Goal: Information Seeking & Learning: Learn about a topic

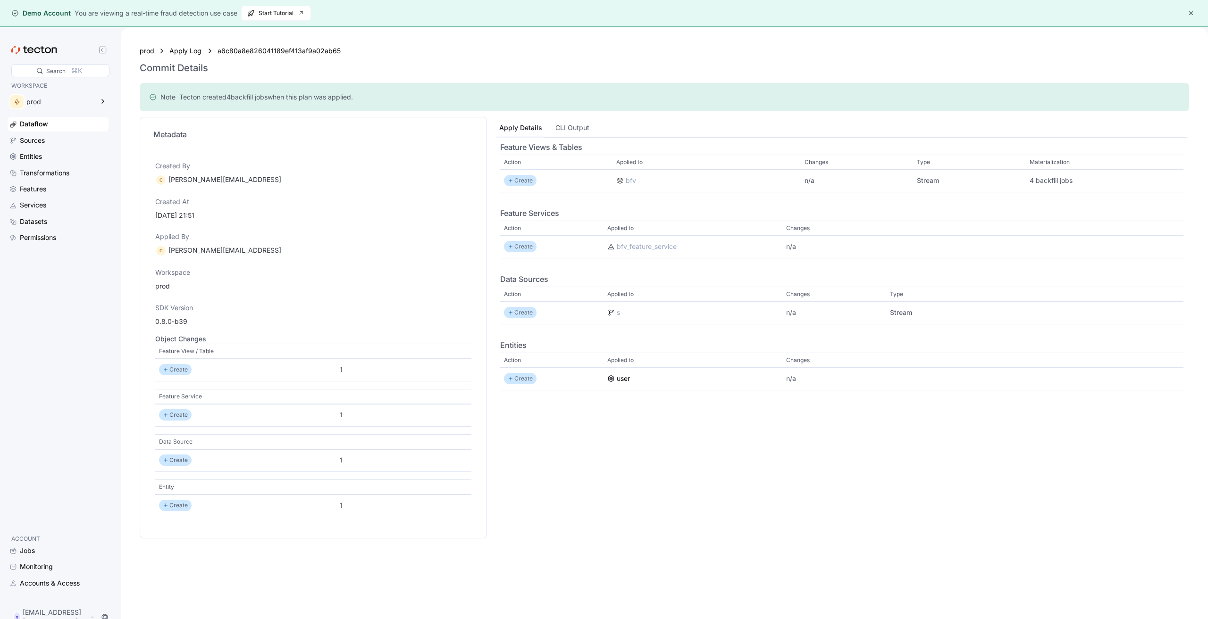
click at [193, 53] on div "Apply Log" at bounding box center [185, 51] width 33 height 10
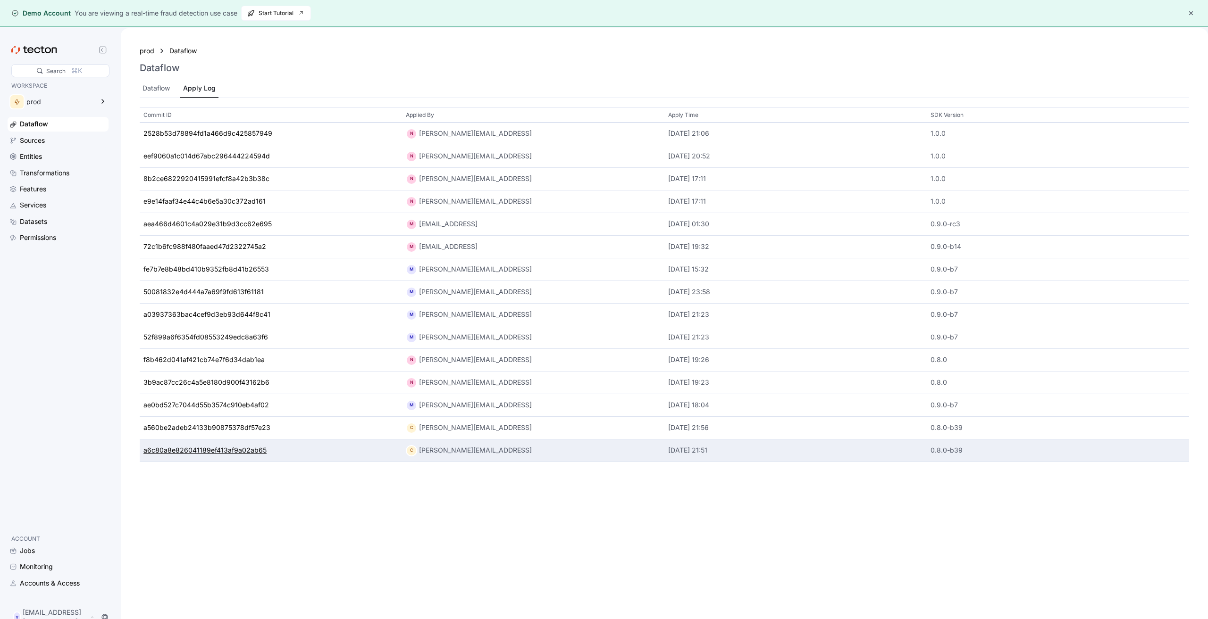
click at [240, 449] on div "a6c80a8e826041189ef413af9a02ab65" at bounding box center [204, 451] width 123 height 10
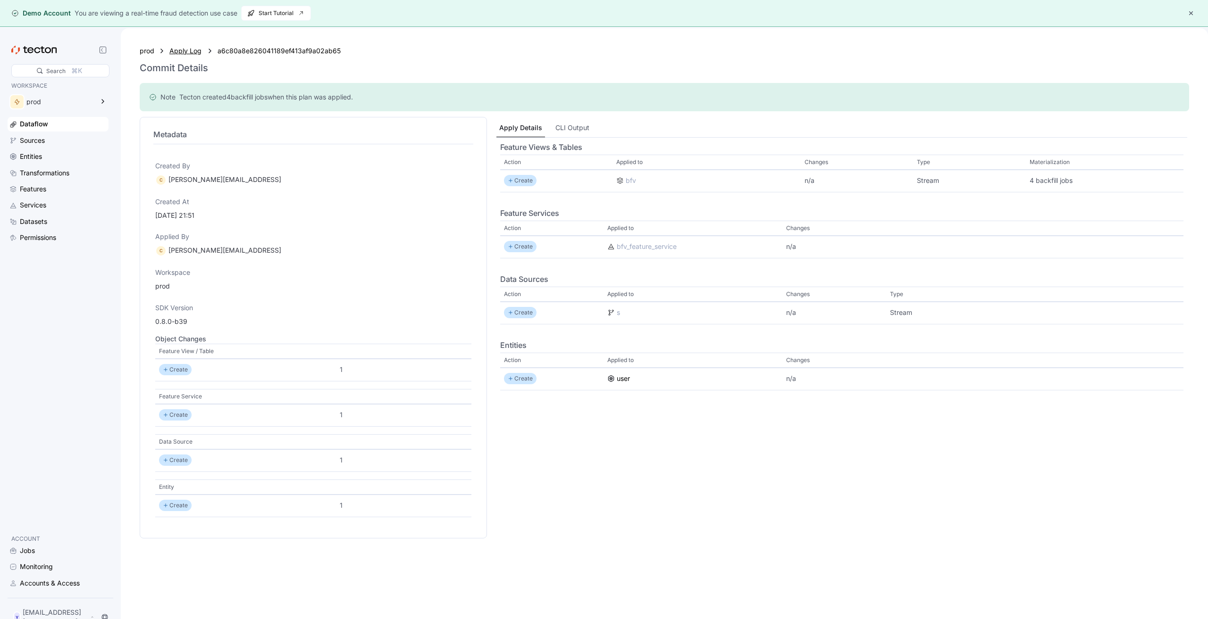
click at [198, 52] on div "Apply Log" at bounding box center [185, 51] width 33 height 10
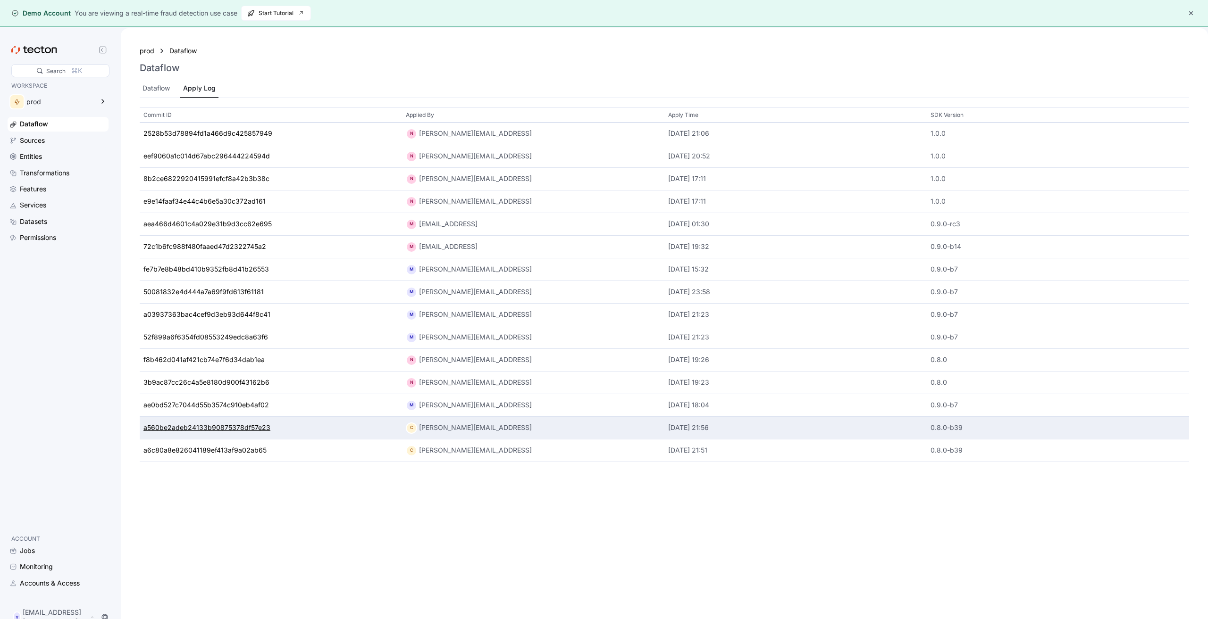
click at [237, 433] on div "a560be2adeb24133b90875378df57e23" at bounding box center [206, 428] width 127 height 10
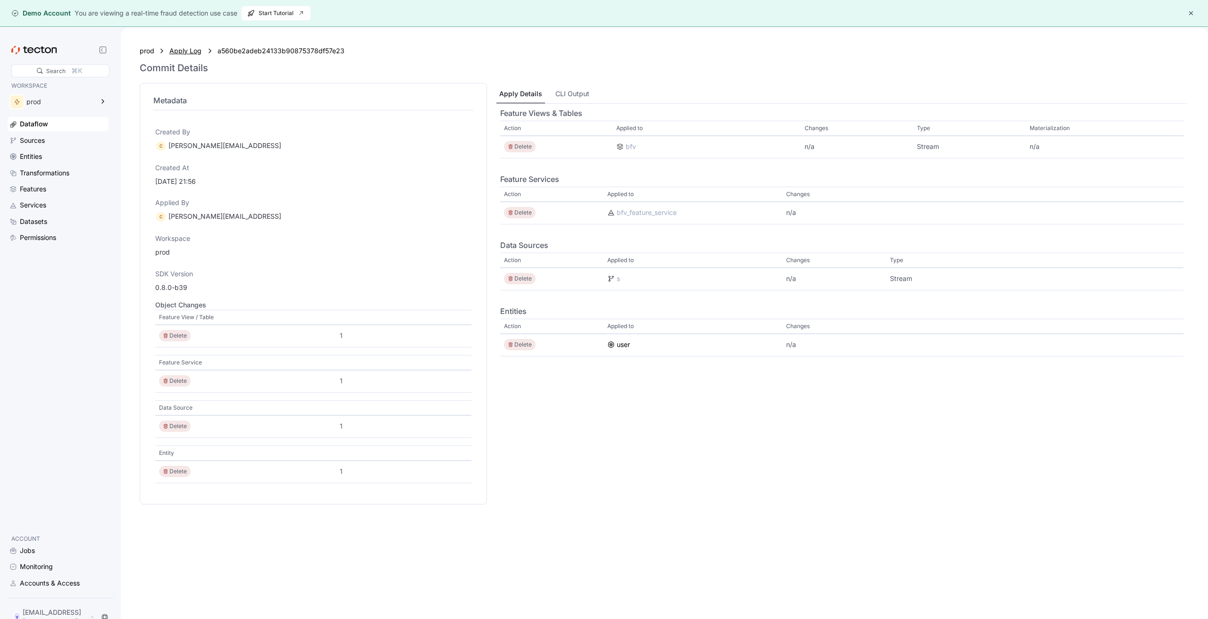
click at [179, 54] on div "Apply Log" at bounding box center [185, 51] width 33 height 10
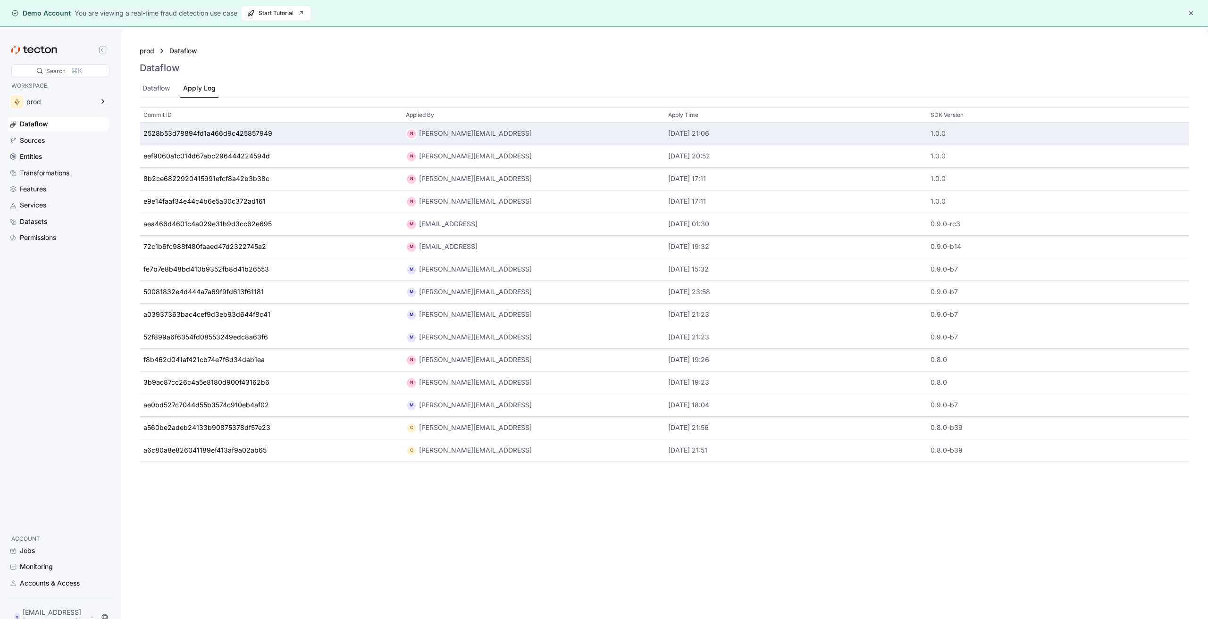
click at [215, 140] on div "2528b53d78894fd1a466d9c425857949" at bounding box center [271, 134] width 262 height 23
click at [216, 136] on div "2528b53d78894fd1a466d9c425857949" at bounding box center [207, 134] width 129 height 10
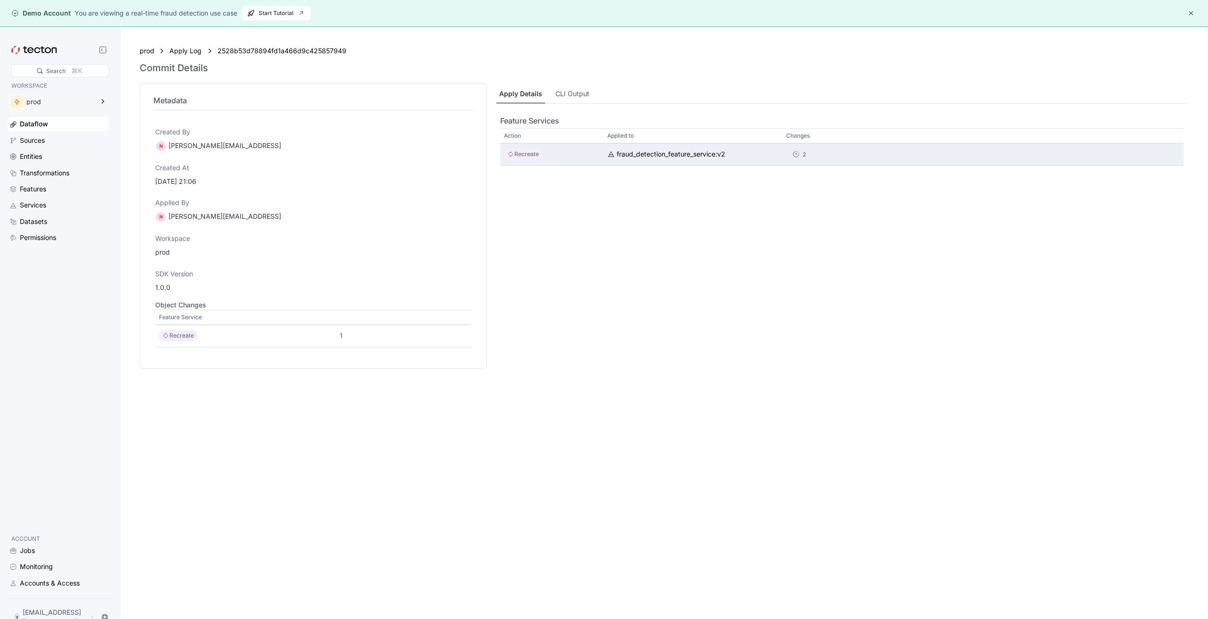
click at [792, 156] on icon at bounding box center [796, 155] width 8 height 8
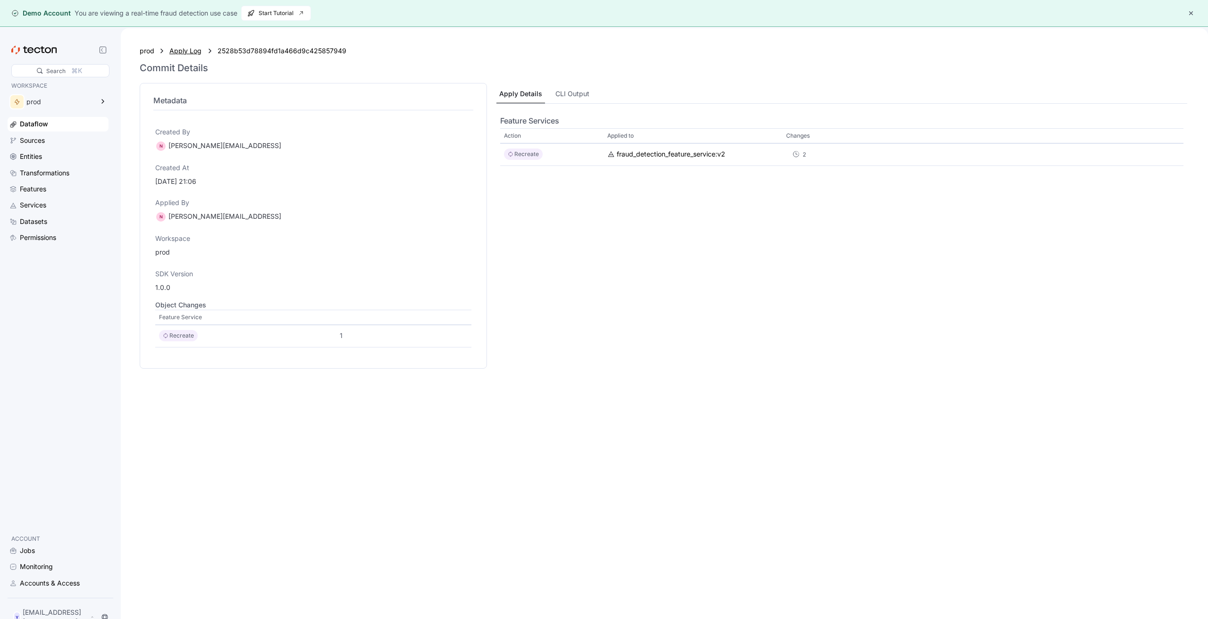
click at [181, 55] on div "Apply Log" at bounding box center [185, 51] width 33 height 10
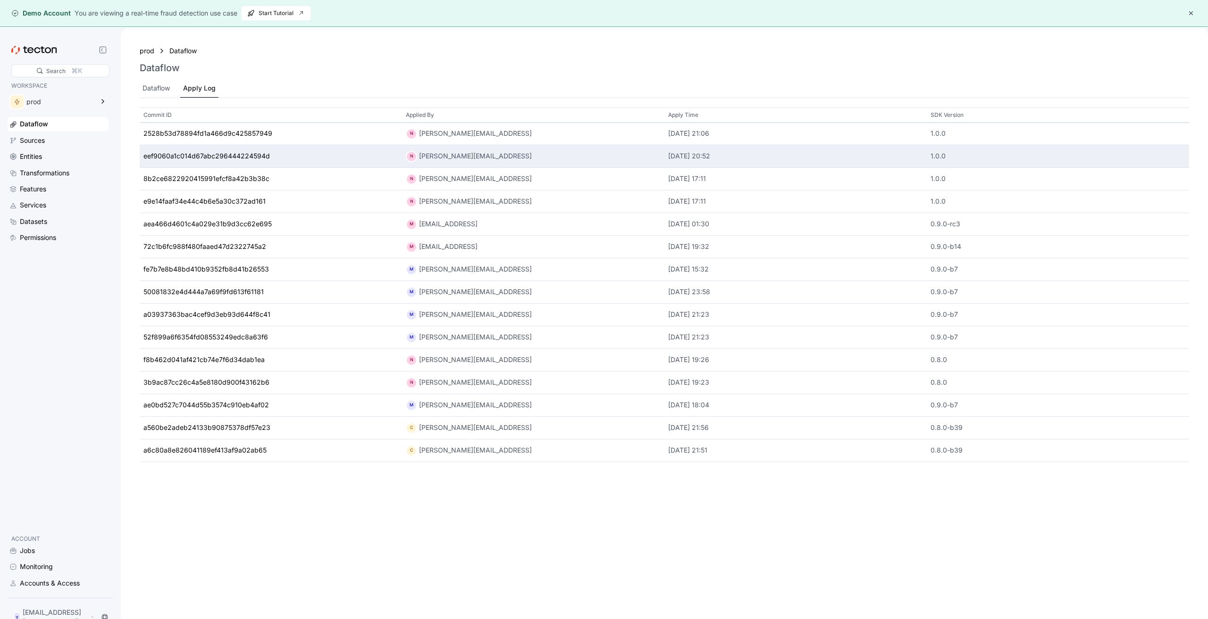
click at [189, 148] on div "eef9060a1c014d67abc296444224594d" at bounding box center [271, 156] width 262 height 23
click at [189, 150] on div "eef9060a1c014d67abc296444224594d" at bounding box center [271, 156] width 262 height 23
click at [190, 153] on div "eef9060a1c014d67abc296444224594d" at bounding box center [206, 156] width 126 height 10
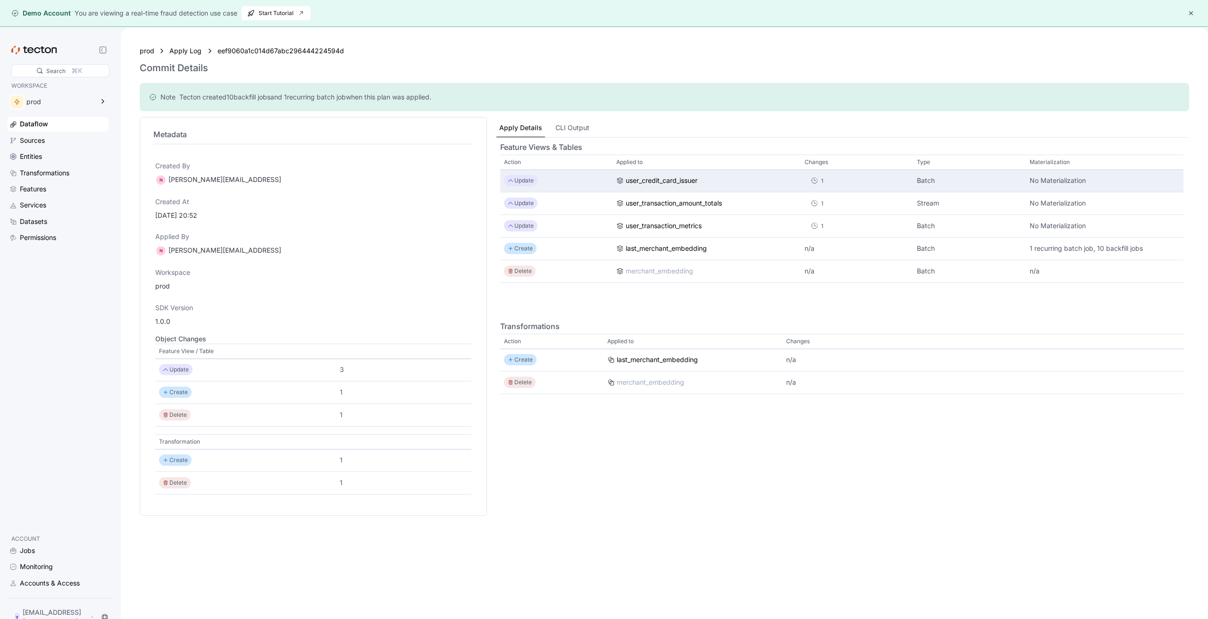
click at [821, 182] on div "1" at bounding box center [822, 180] width 2 height 9
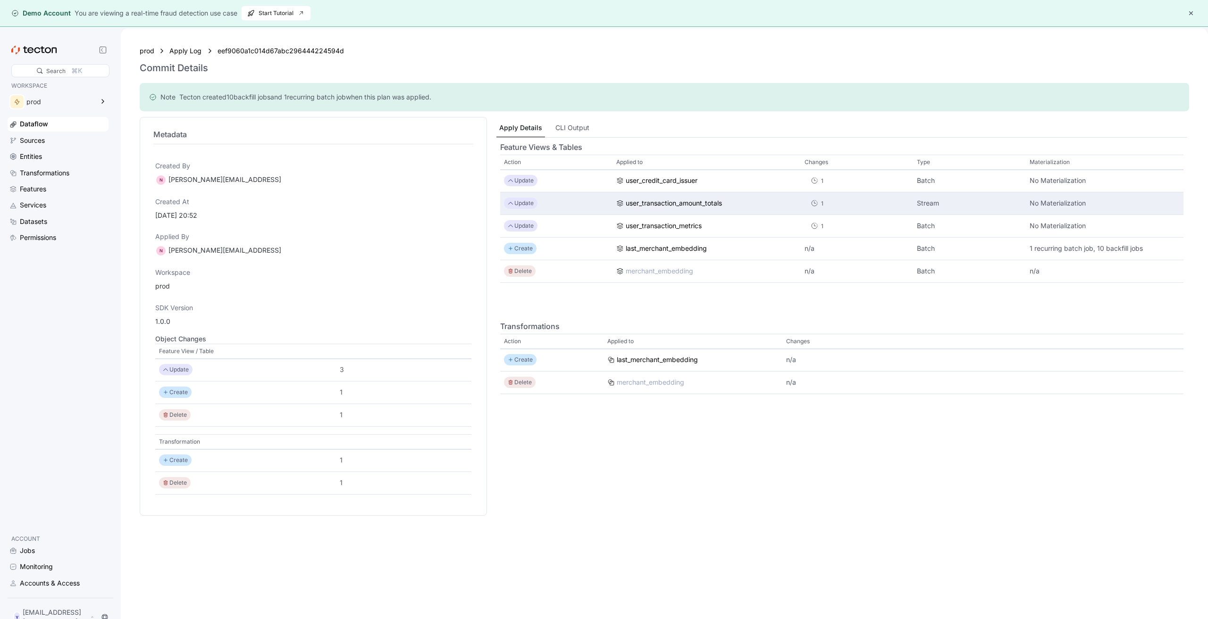
click at [818, 208] on div "1" at bounding box center [822, 203] width 8 height 9
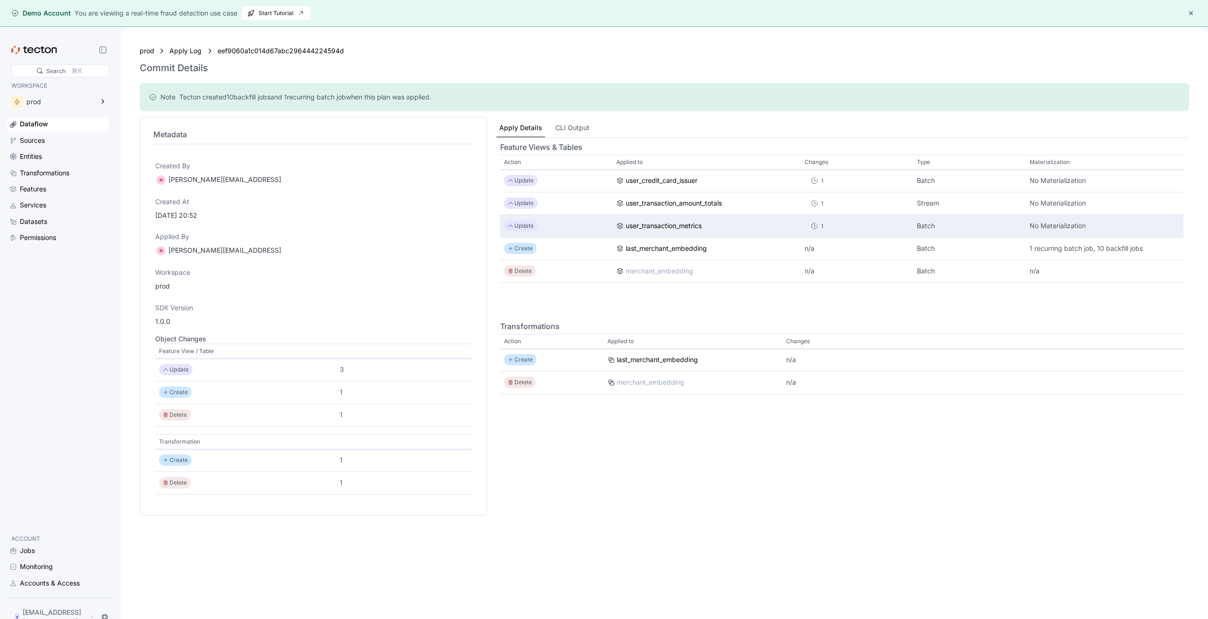
click at [810, 230] on icon at bounding box center [814, 227] width 8 height 8
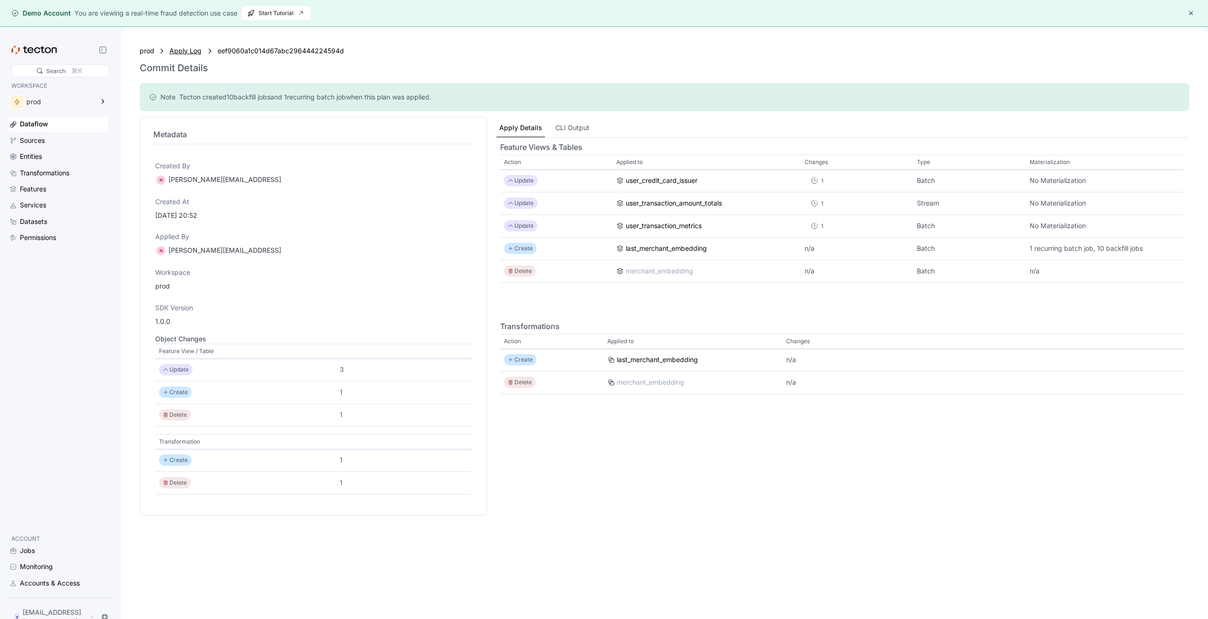
click at [171, 51] on div "Apply Log" at bounding box center [185, 51] width 33 height 10
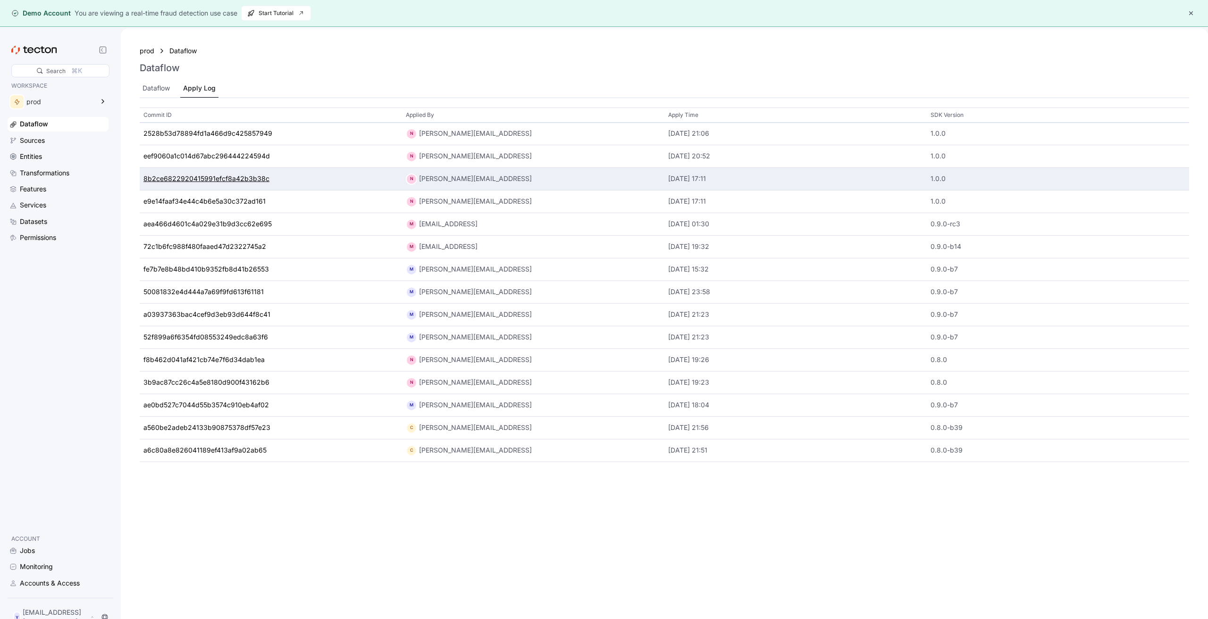
click at [205, 181] on div "8b2ce6822920415991efcf8a42b3b38c" at bounding box center [206, 179] width 126 height 10
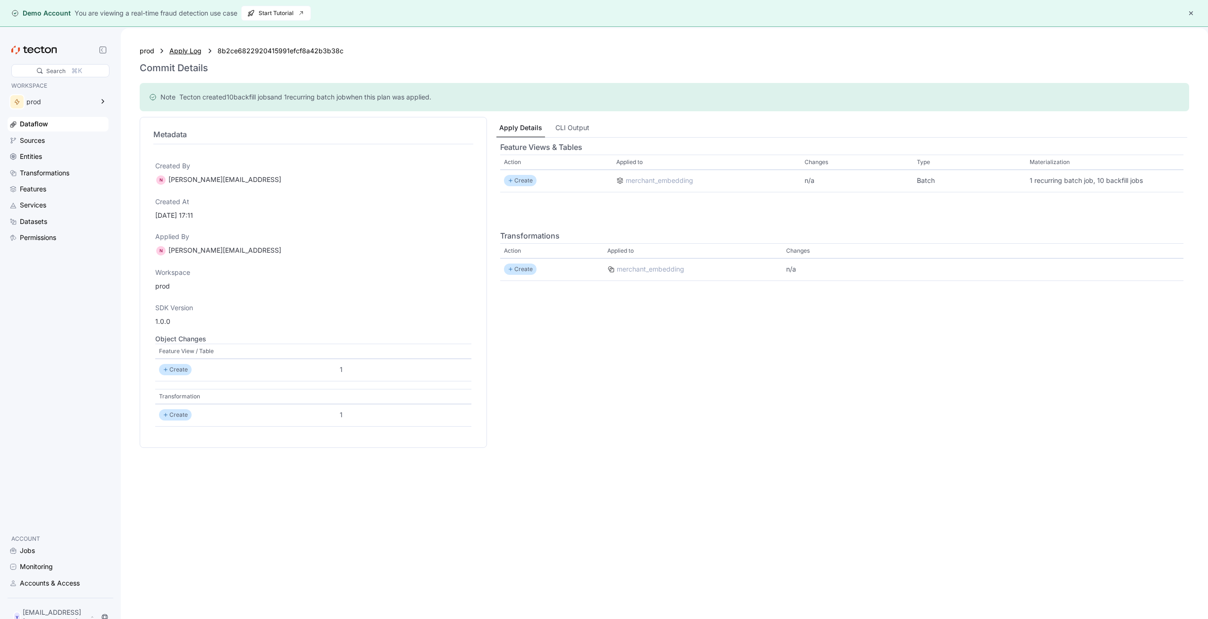
click at [175, 55] on div "Apply Log" at bounding box center [185, 51] width 33 height 10
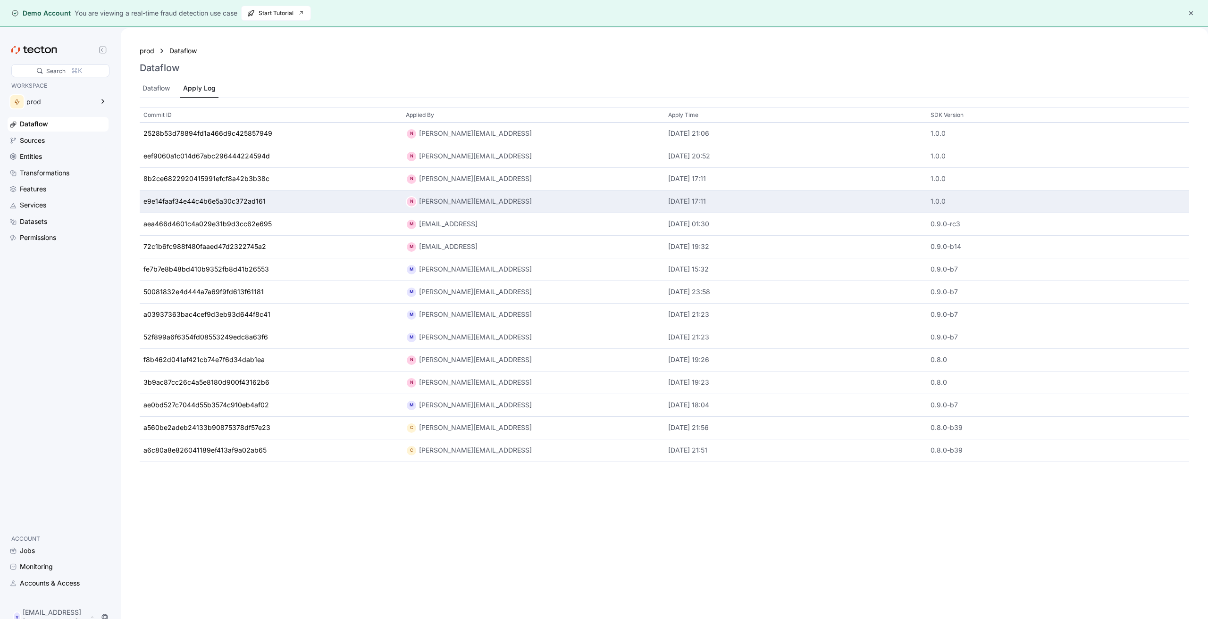
click at [175, 196] on div "e9e14faaf34e44c4b6e5a30c372ad161" at bounding box center [271, 202] width 262 height 23
click at [175, 200] on div "e9e14faaf34e44c4b6e5a30c372ad161" at bounding box center [204, 202] width 122 height 10
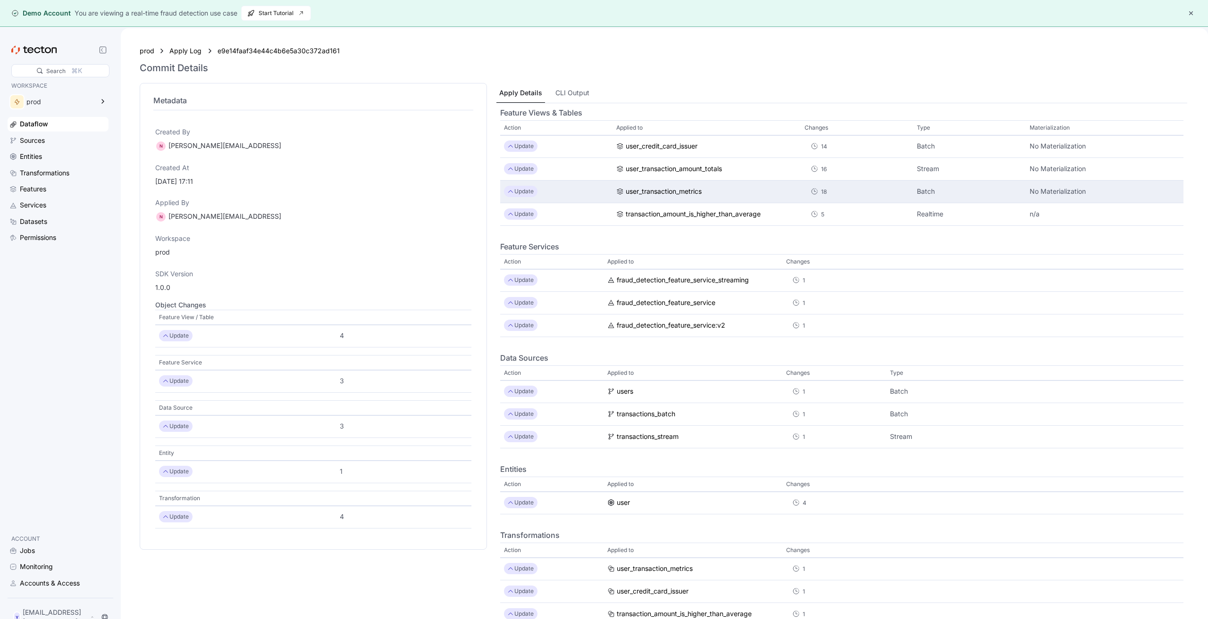
click at [821, 191] on div "18" at bounding box center [824, 191] width 6 height 9
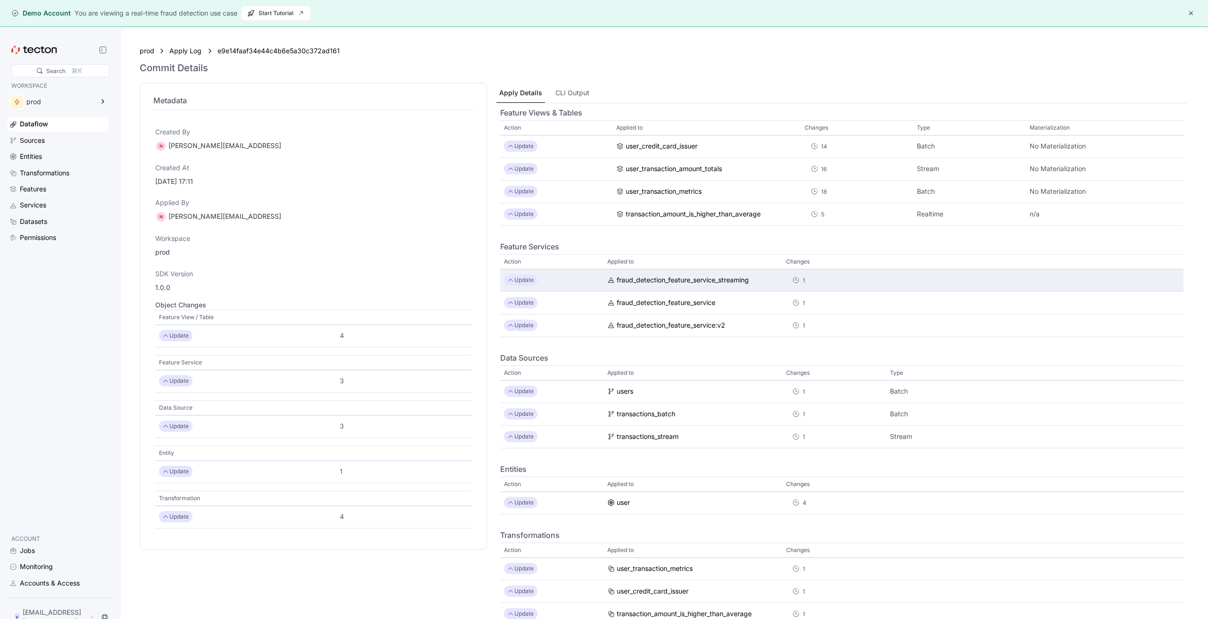
click at [802, 280] on div "1" at bounding box center [803, 279] width 2 height 9
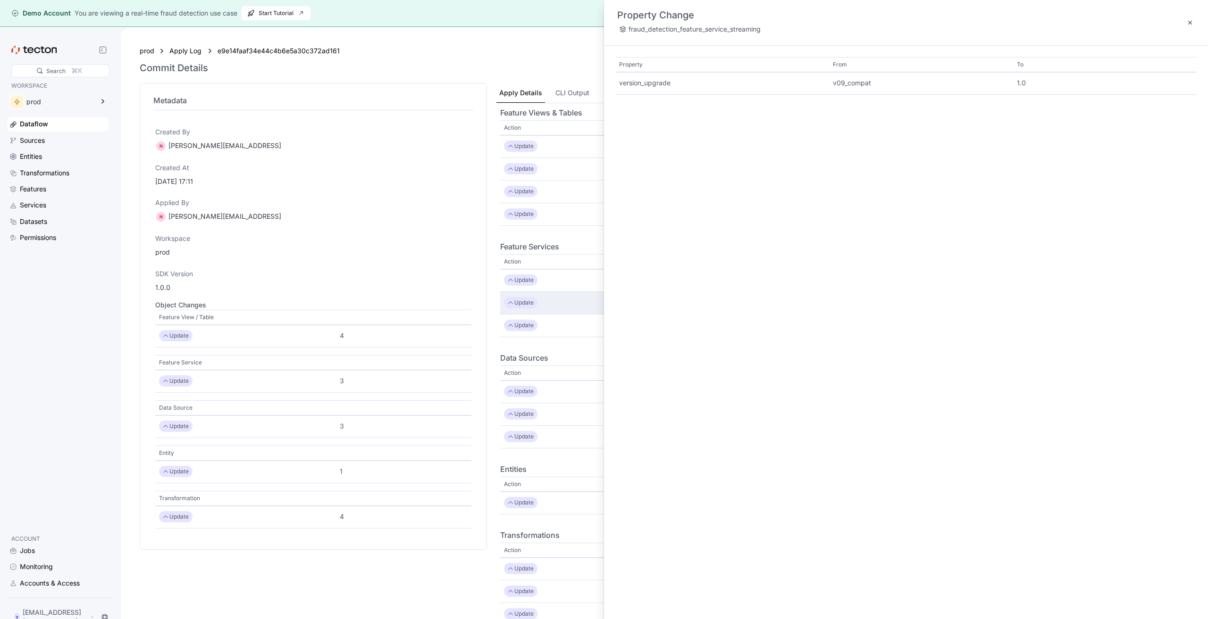
drag, startPoint x: 501, startPoint y: 304, endPoint x: 503, endPoint y: 312, distance: 8.6
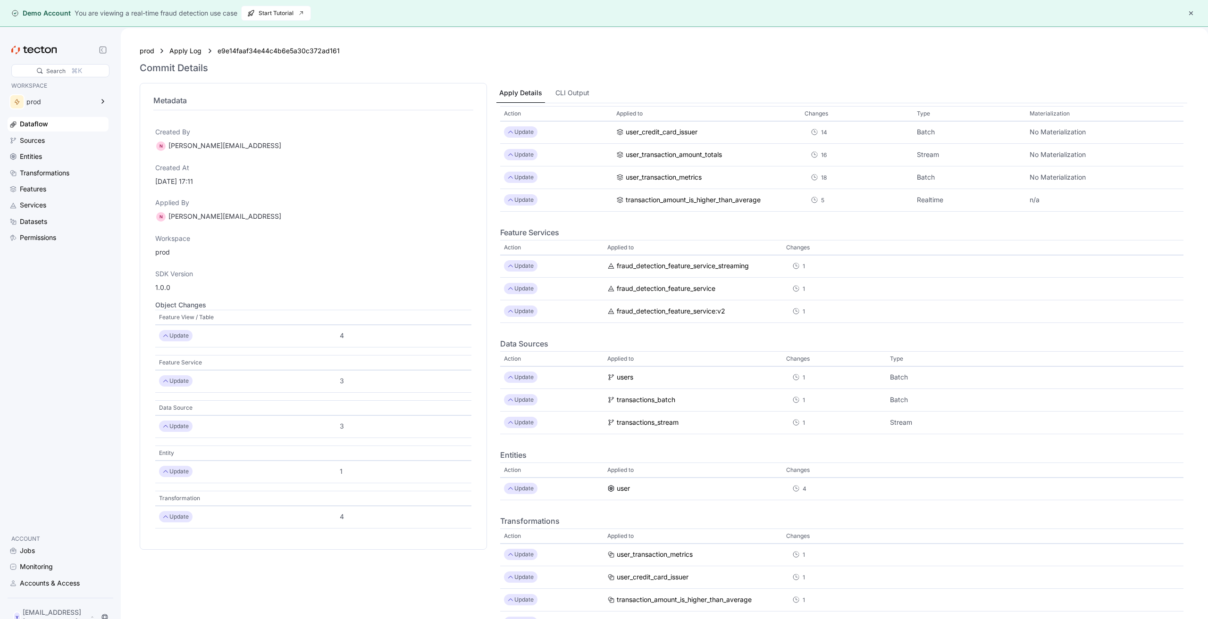
scroll to position [26, 0]
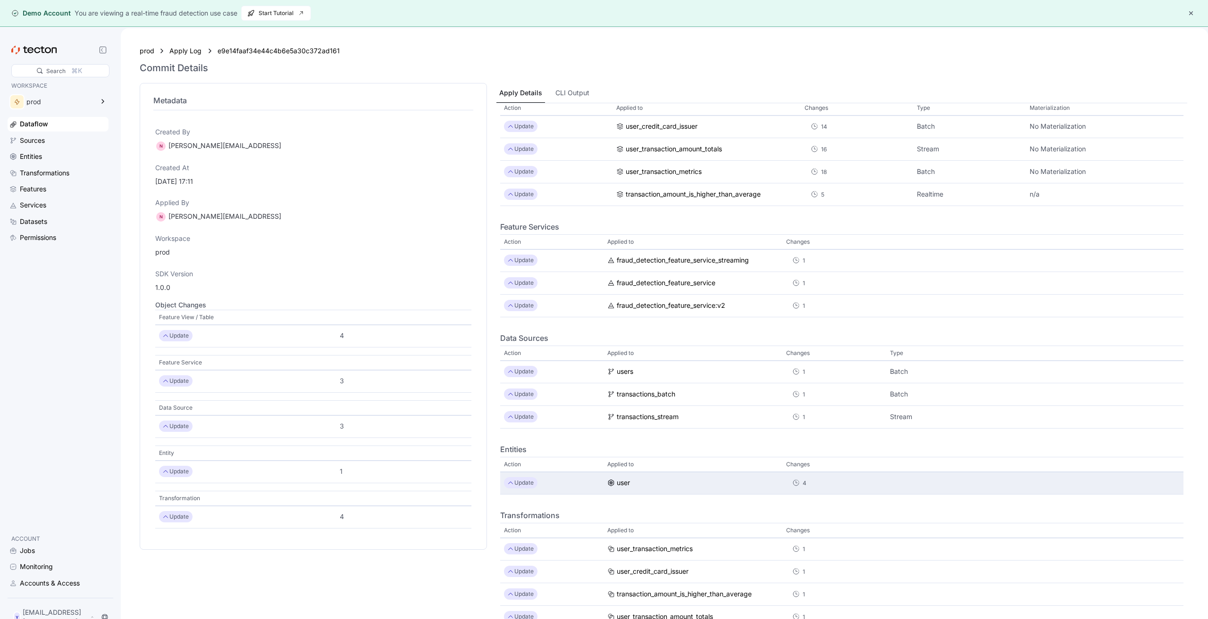
click at [799, 482] on icon at bounding box center [799, 482] width 0 height 0
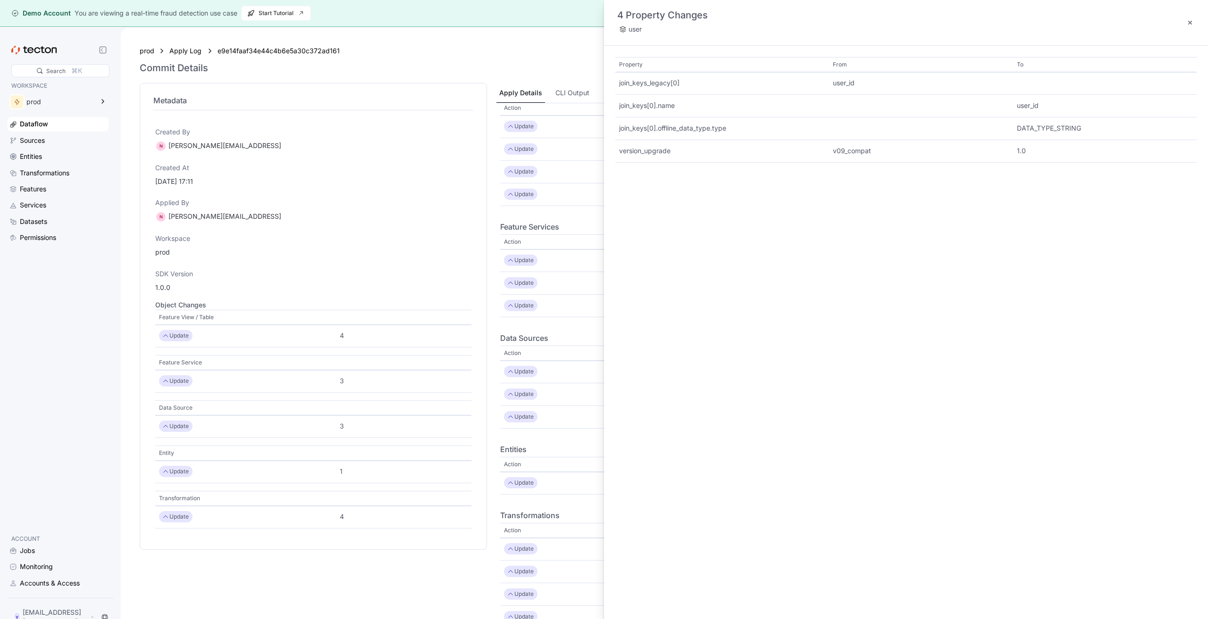
click at [903, 417] on div "Property From To join_keys_legacy[0] user_id join_keys[0].name user_id join_key…" at bounding box center [906, 333] width 604 height 574
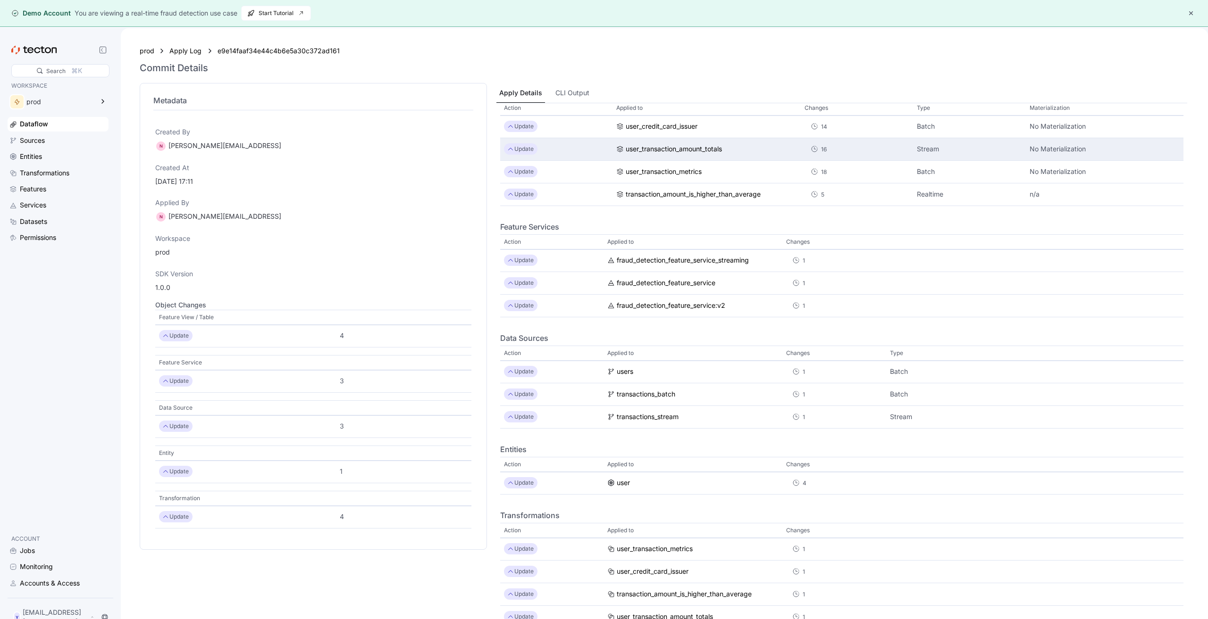
scroll to position [0, 0]
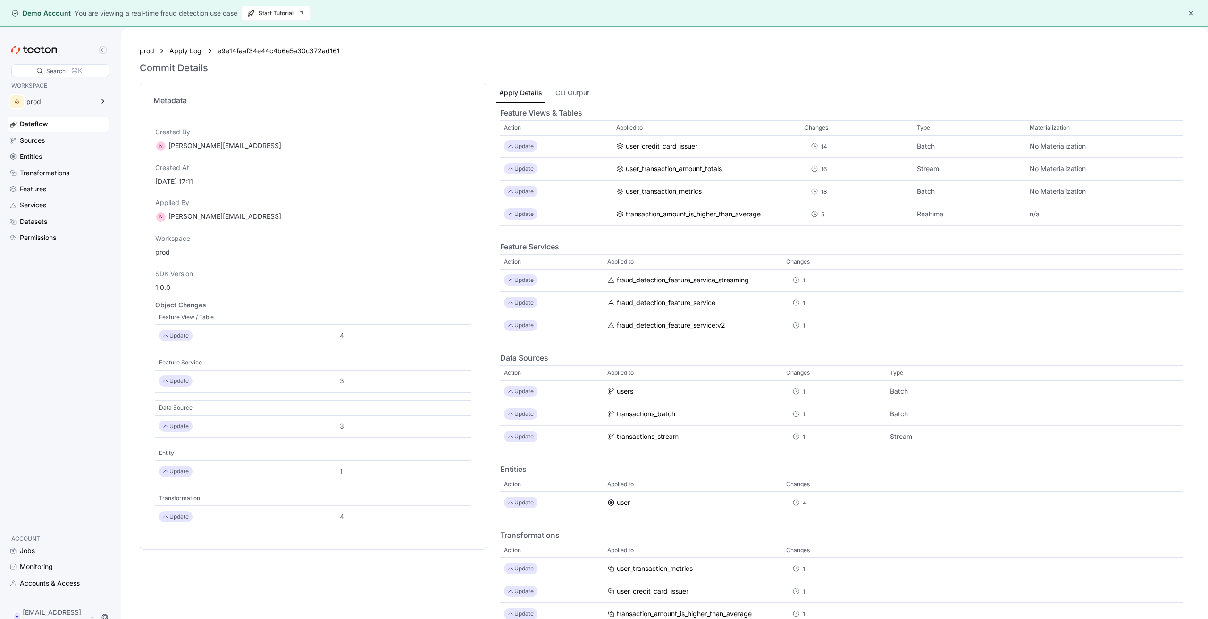
click at [180, 54] on div "Apply Log" at bounding box center [185, 51] width 33 height 10
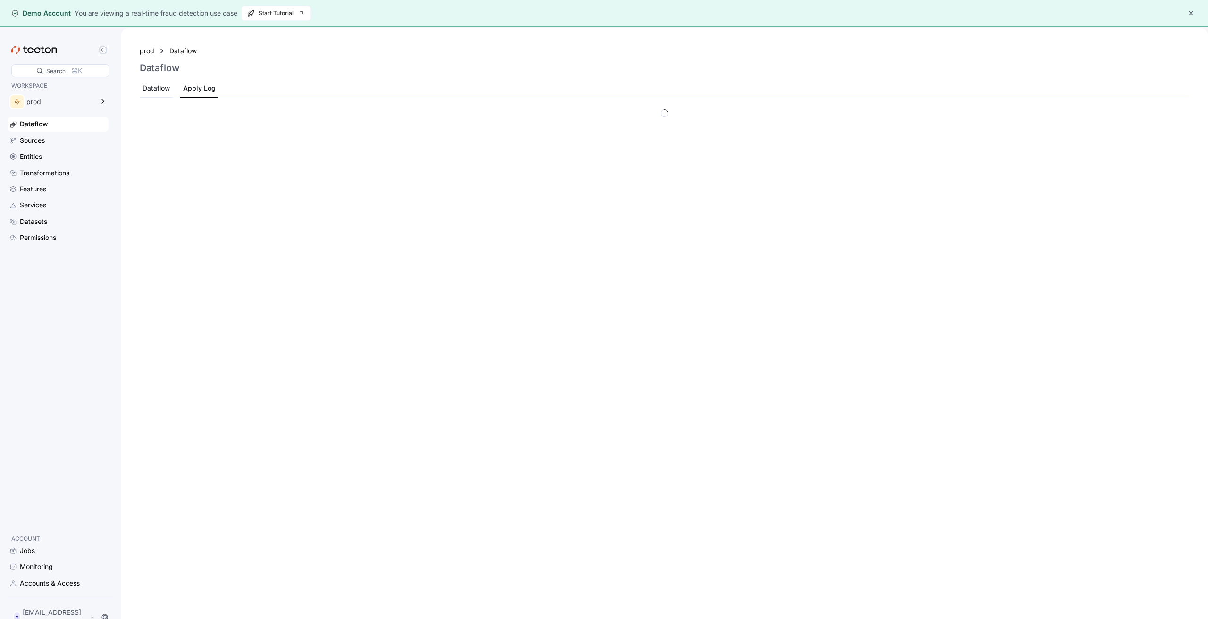
click at [169, 87] on div "Dataflow" at bounding box center [155, 88] width 27 height 10
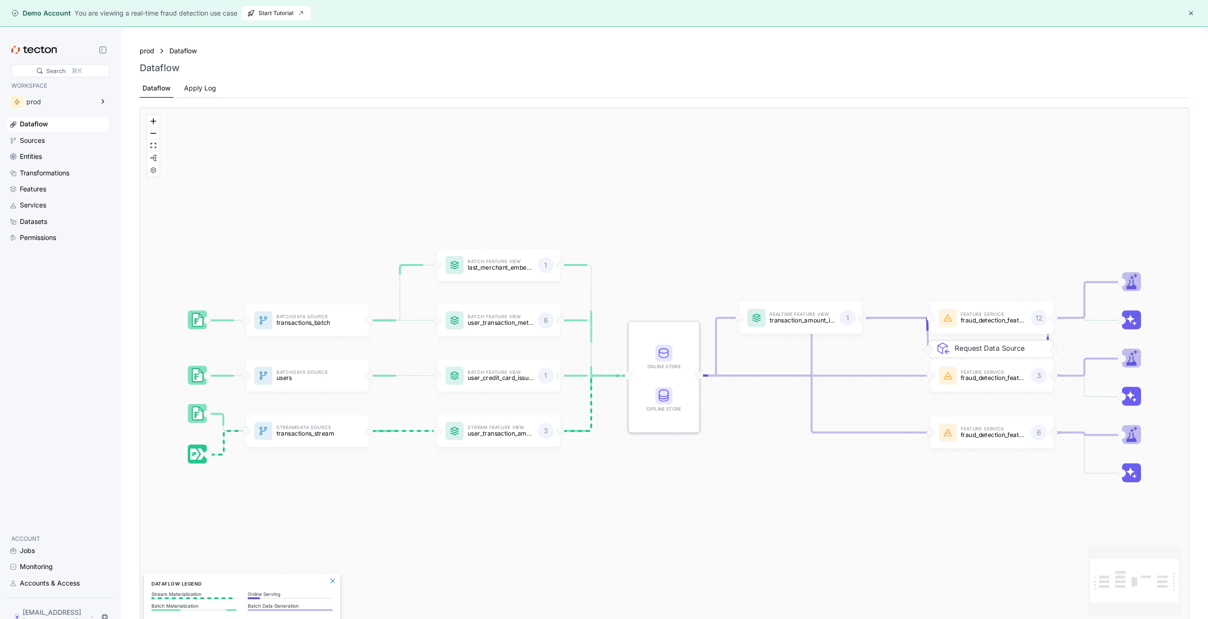
click at [203, 91] on div "Apply Log" at bounding box center [200, 88] width 32 height 10
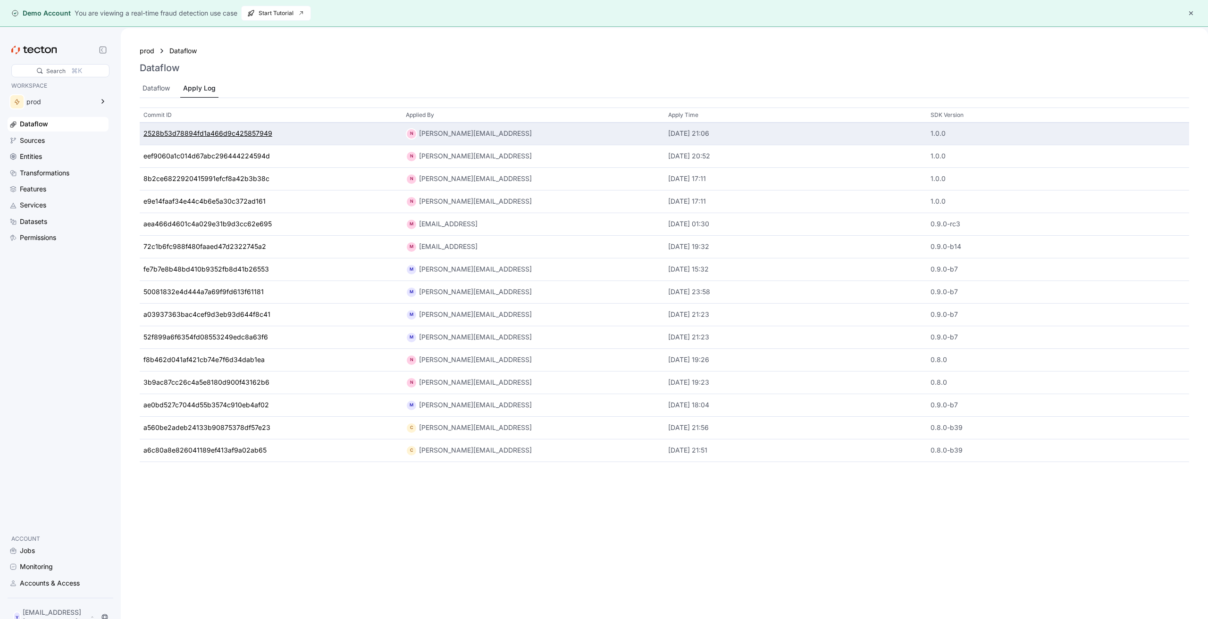
click at [212, 130] on div "2528b53d78894fd1a466d9c425857949" at bounding box center [207, 134] width 129 height 10
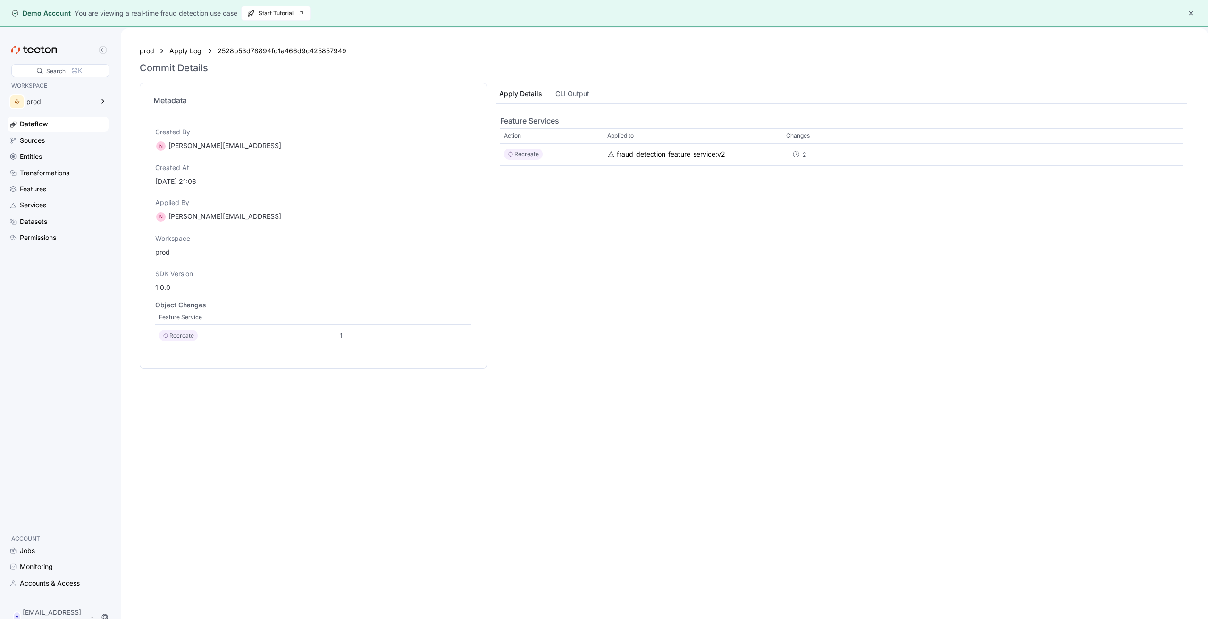
click at [176, 52] on div "Apply Log" at bounding box center [185, 51] width 33 height 10
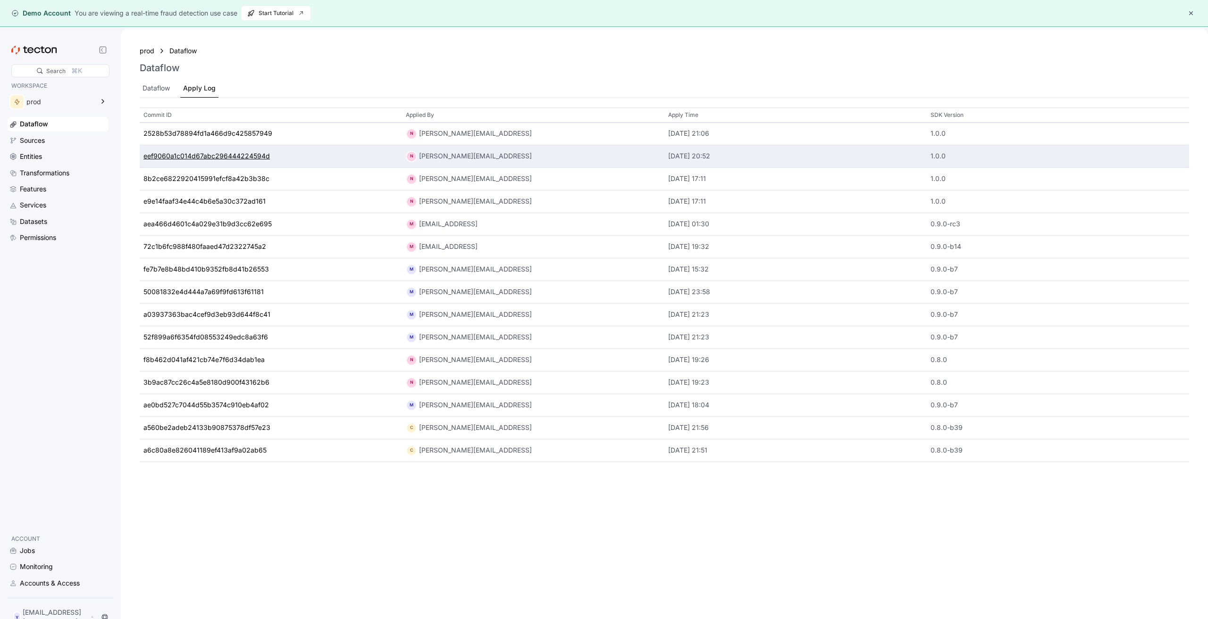
click at [250, 157] on div "eef9060a1c014d67abc296444224594d" at bounding box center [206, 156] width 126 height 10
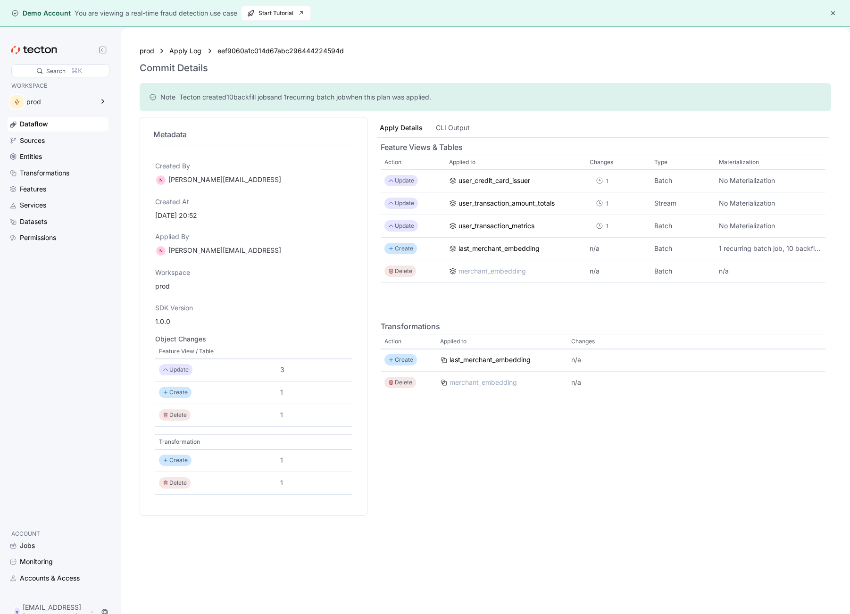
click at [833, 12] on button "button" at bounding box center [832, 13] width 11 height 11
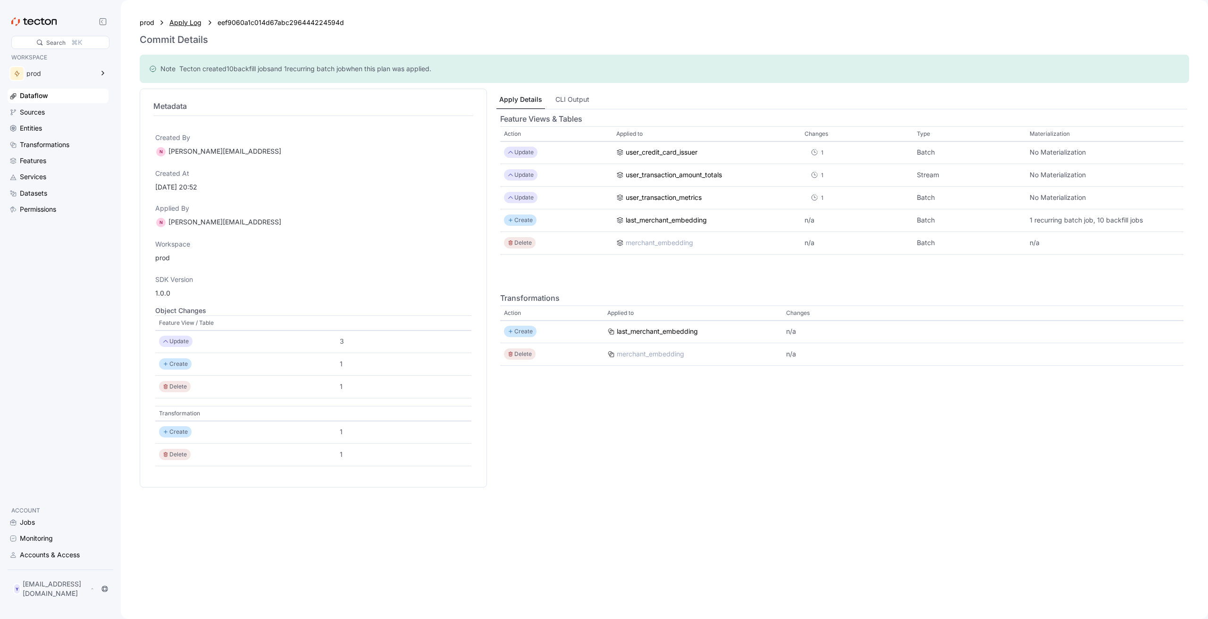
click at [197, 23] on div "Apply Log" at bounding box center [185, 22] width 33 height 10
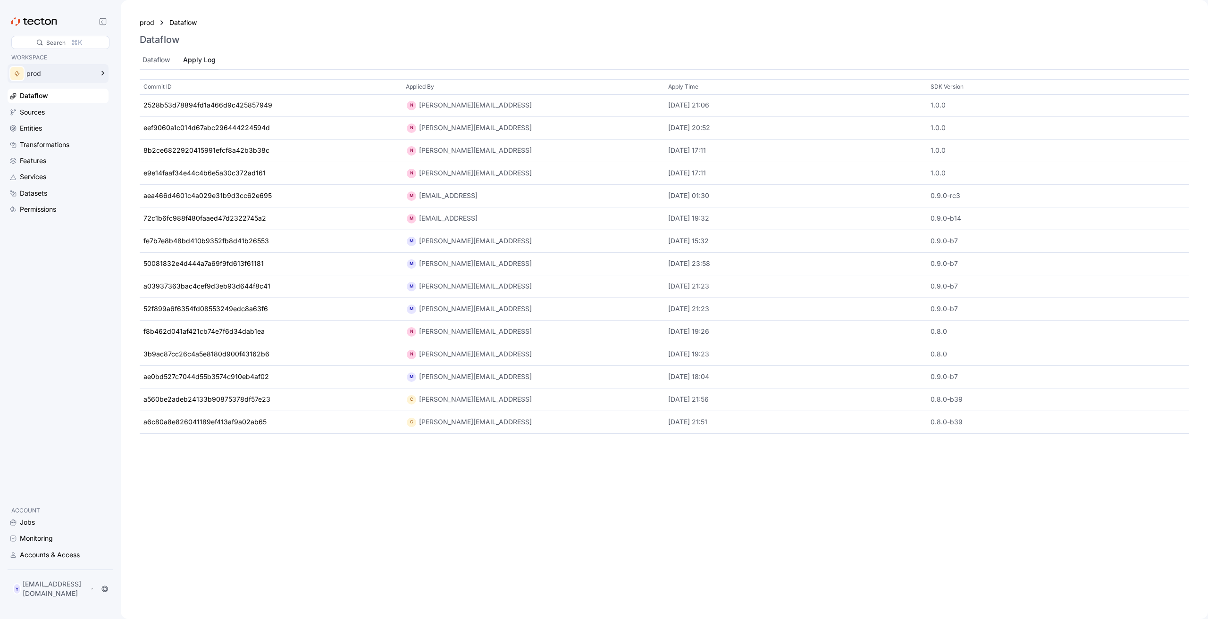
click at [88, 65] on div "prod" at bounding box center [52, 73] width 88 height 19
click at [170, 58] on div "api-based-tsgs-workspace" at bounding box center [174, 53] width 110 height 17
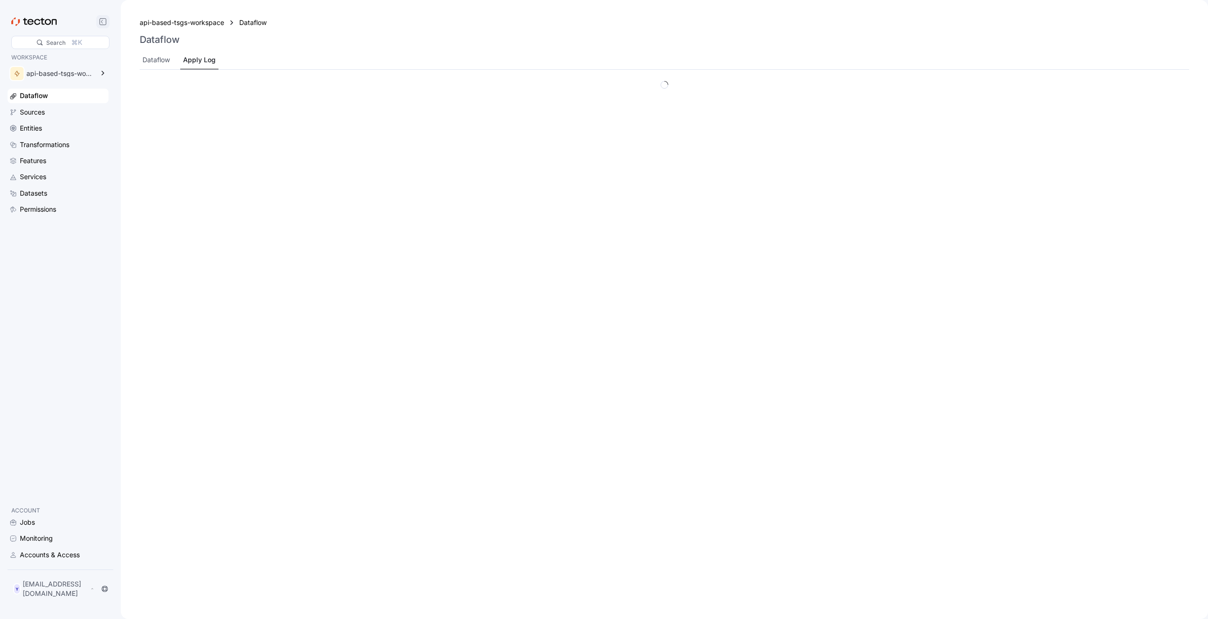
click at [103, 25] on icon at bounding box center [103, 22] width 8 height 8
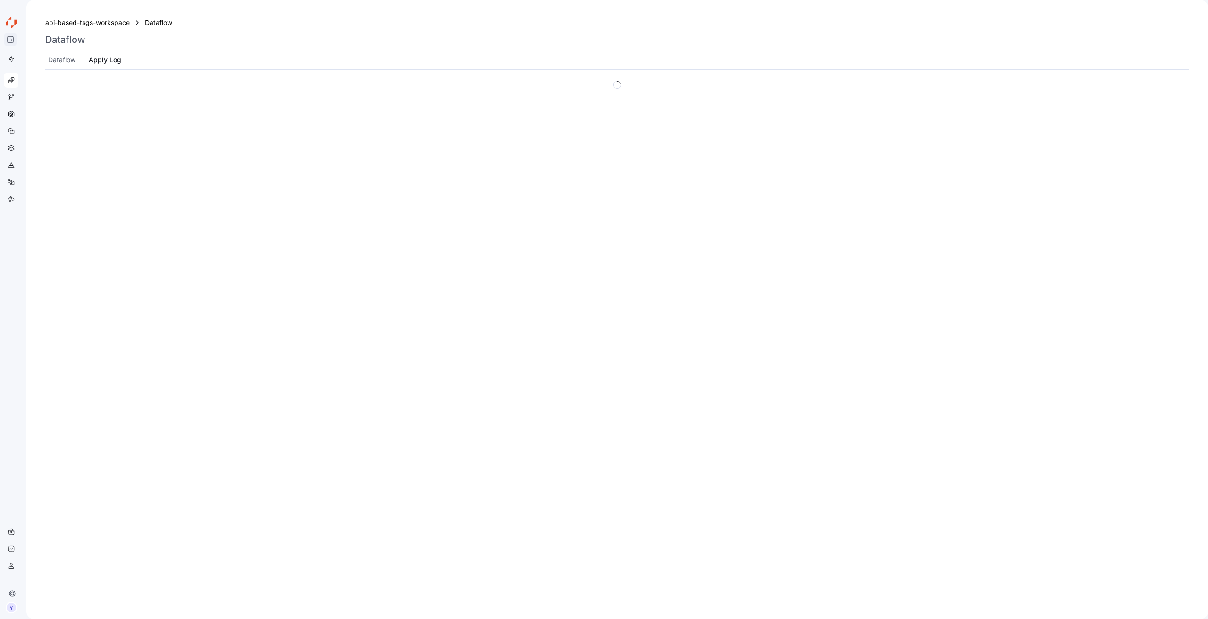
click at [12, 44] on div at bounding box center [10, 39] width 19 height 12
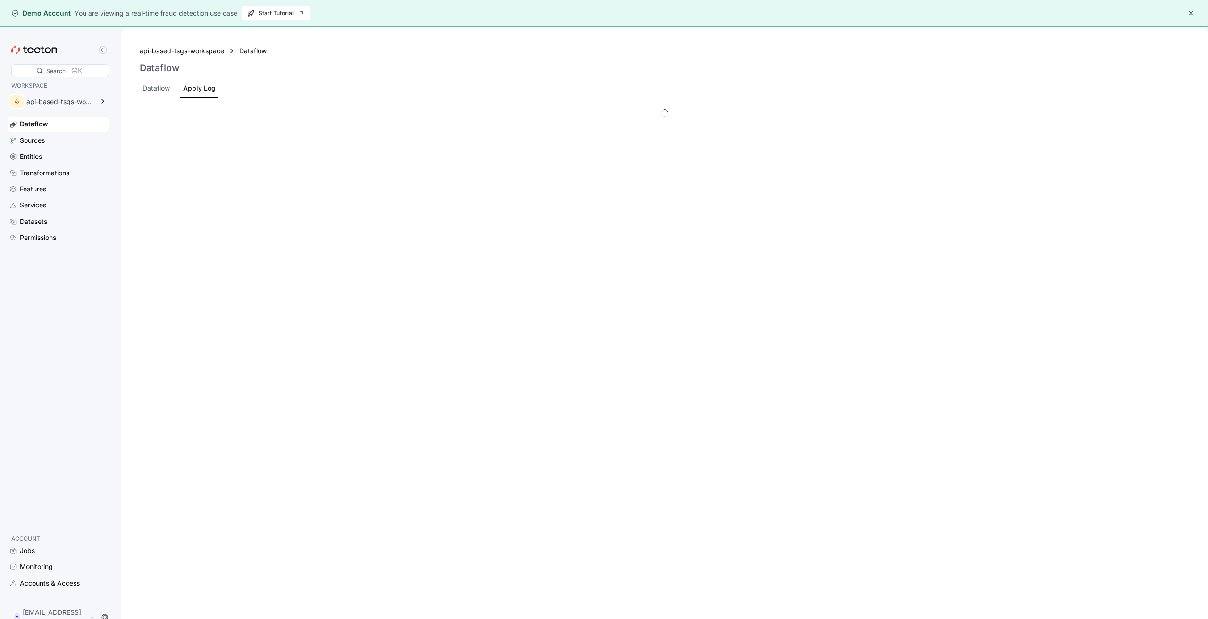
click at [1186, 12] on button "button" at bounding box center [1190, 13] width 11 height 11
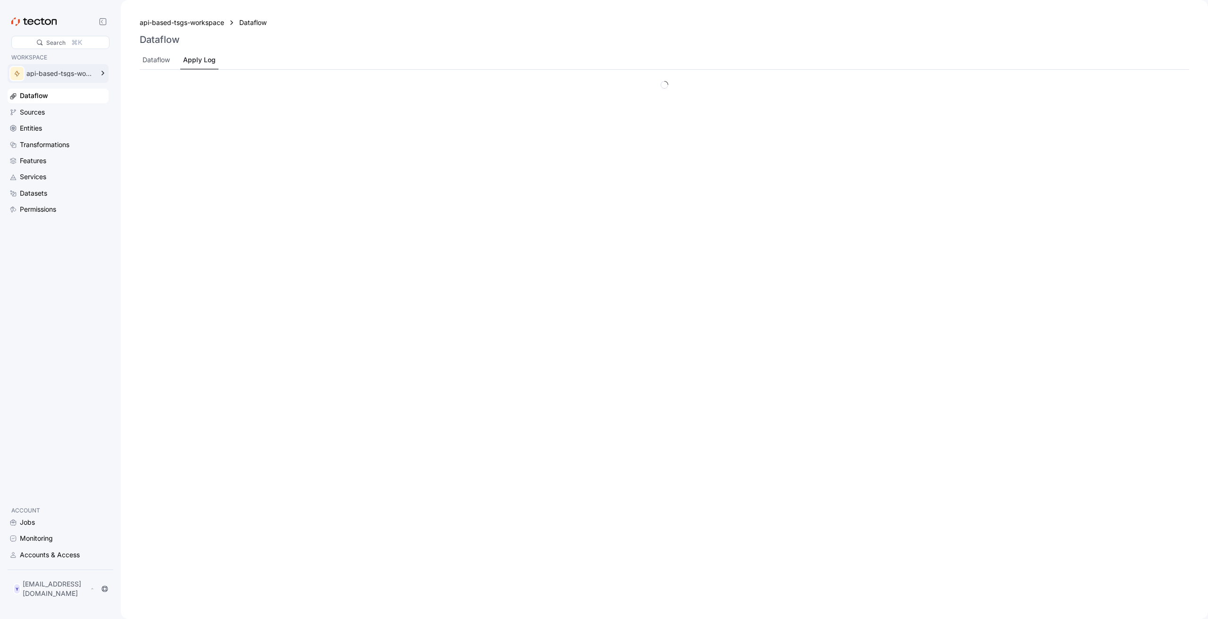
click at [105, 81] on div "api-based-tsgs-workspace" at bounding box center [58, 73] width 101 height 19
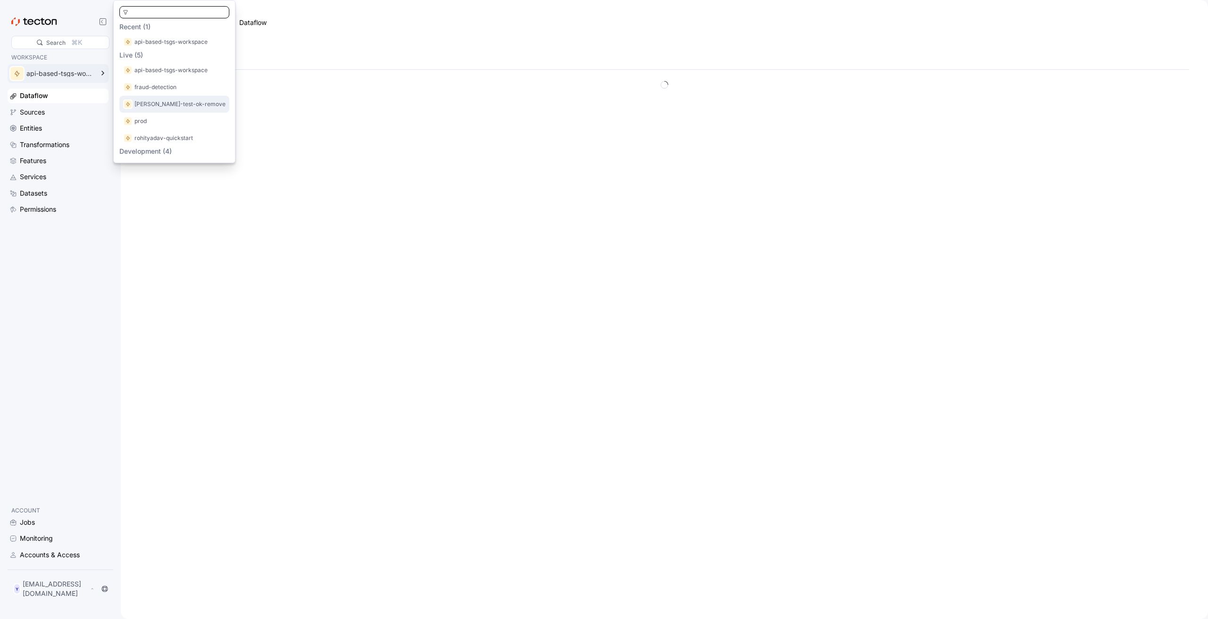
click at [144, 104] on p "[PERSON_NAME]-test-ok-remove" at bounding box center [179, 104] width 91 height 9
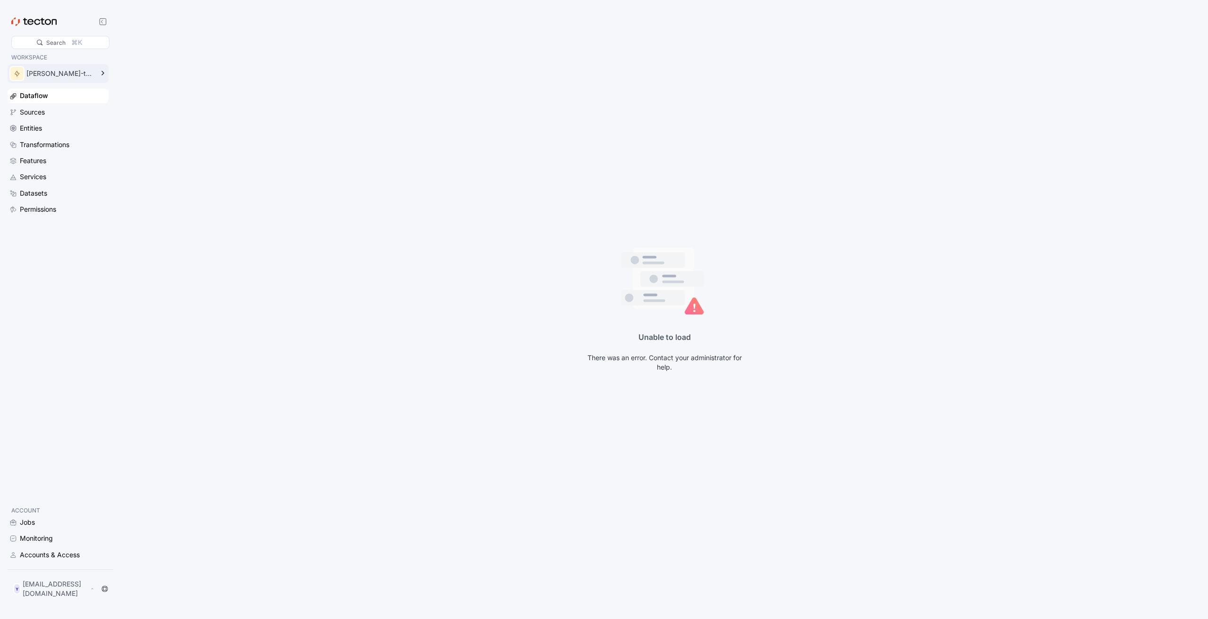
click at [104, 81] on div "[PERSON_NAME]-test-ok-remove" at bounding box center [58, 73] width 101 height 19
click at [156, 57] on div "prod" at bounding box center [174, 52] width 110 height 17
click at [77, 71] on div "Garrett-test-ok-remove" at bounding box center [59, 73] width 67 height 7
click at [134, 129] on div "Garrett-test-ok-remove" at bounding box center [174, 121] width 110 height 17
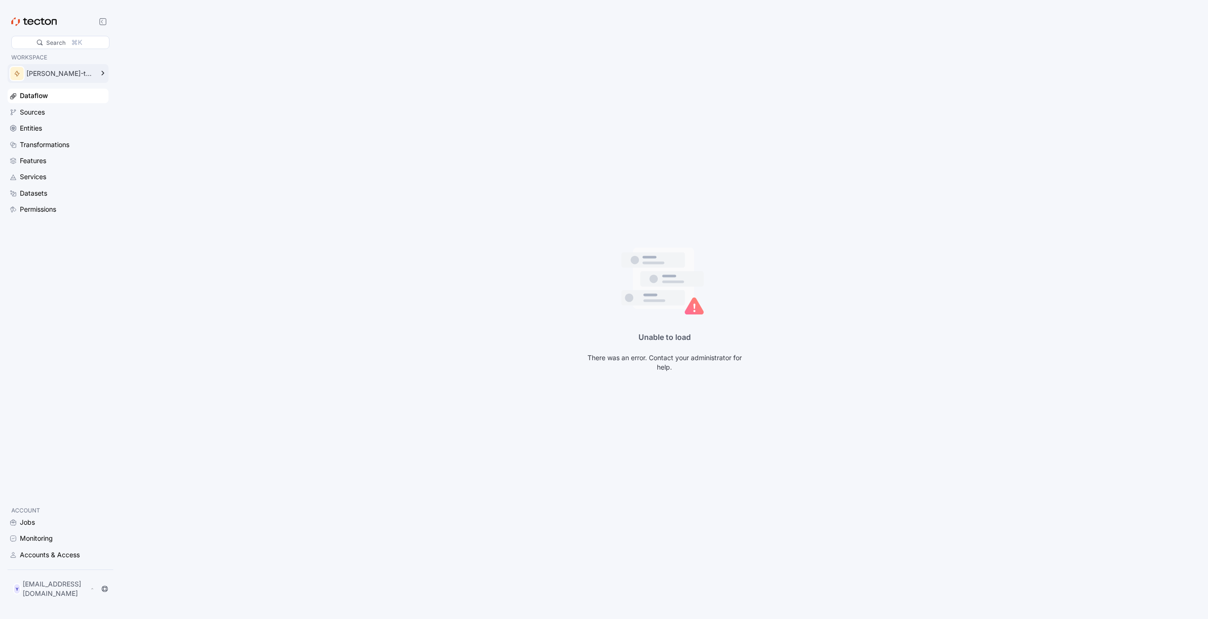
click at [89, 77] on div "Garrett-test-ok-remove" at bounding box center [52, 73] width 88 height 19
click at [128, 137] on icon at bounding box center [128, 138] width 6 height 6
click at [60, 96] on div "Dataflow" at bounding box center [63, 96] width 87 height 10
click at [57, 113] on div "Sources" at bounding box center [63, 112] width 87 height 10
click at [57, 95] on div "Dataflow" at bounding box center [63, 96] width 87 height 10
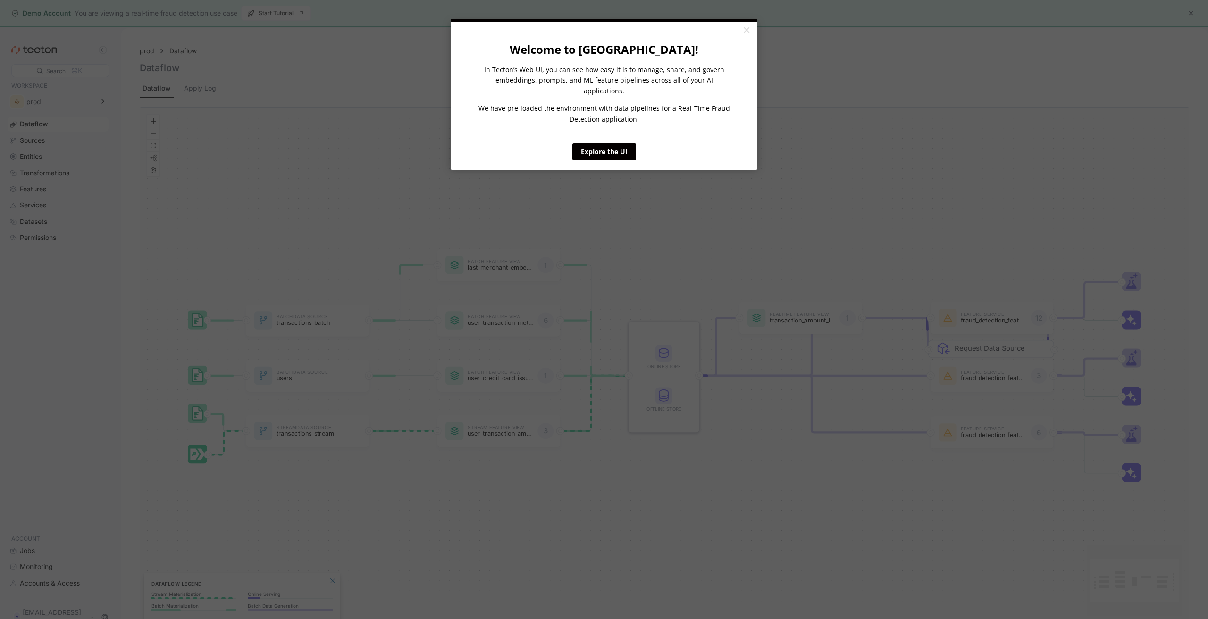
click at [117, 190] on appcues "× Welcome to Tecton! In Tecton’s Web UI, you can see how easy it is to manage, …" at bounding box center [604, 309] width 1208 height 619
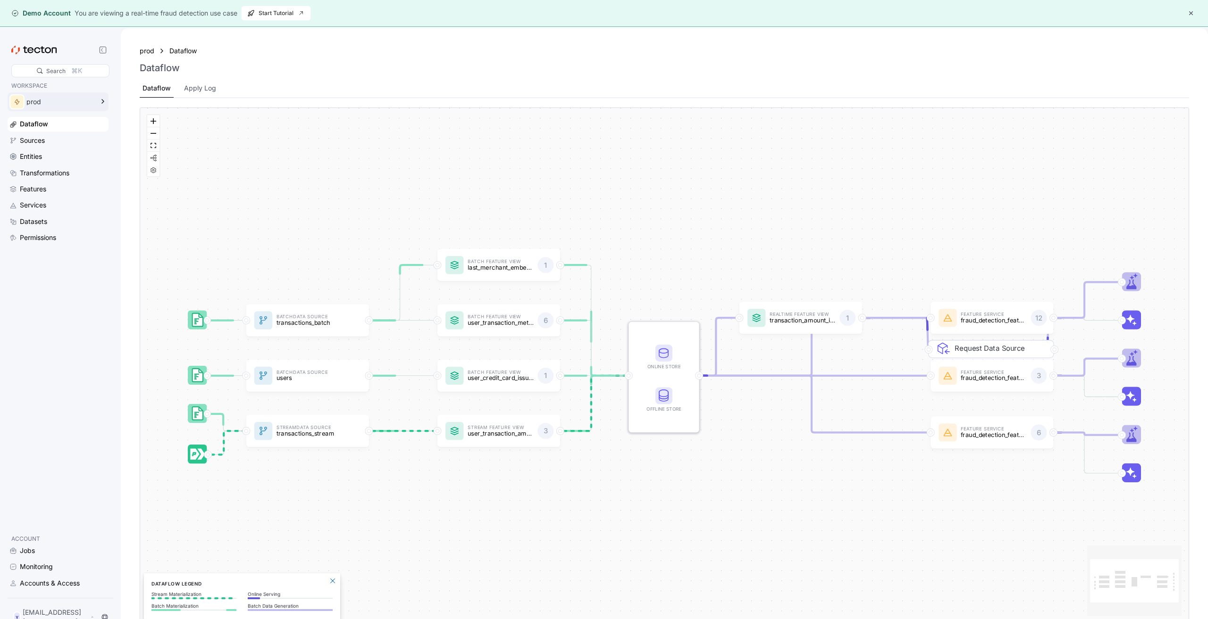
click at [78, 100] on div "prod" at bounding box center [59, 102] width 67 height 7
click at [218, 86] on div "Dataflow Apply Log" at bounding box center [664, 88] width 1049 height 19
click at [214, 89] on div "Apply Log" at bounding box center [200, 88] width 32 height 10
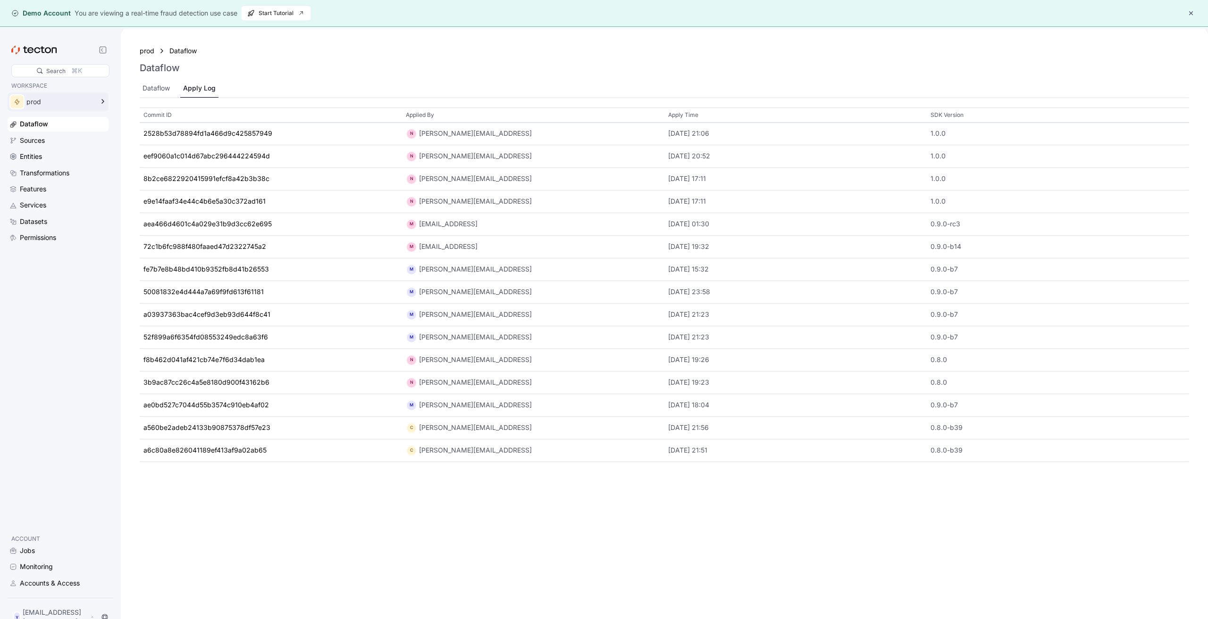
click at [90, 101] on div "prod" at bounding box center [59, 102] width 67 height 7
click at [171, 124] on p "api-based-tsgs-workspace" at bounding box center [170, 124] width 73 height 9
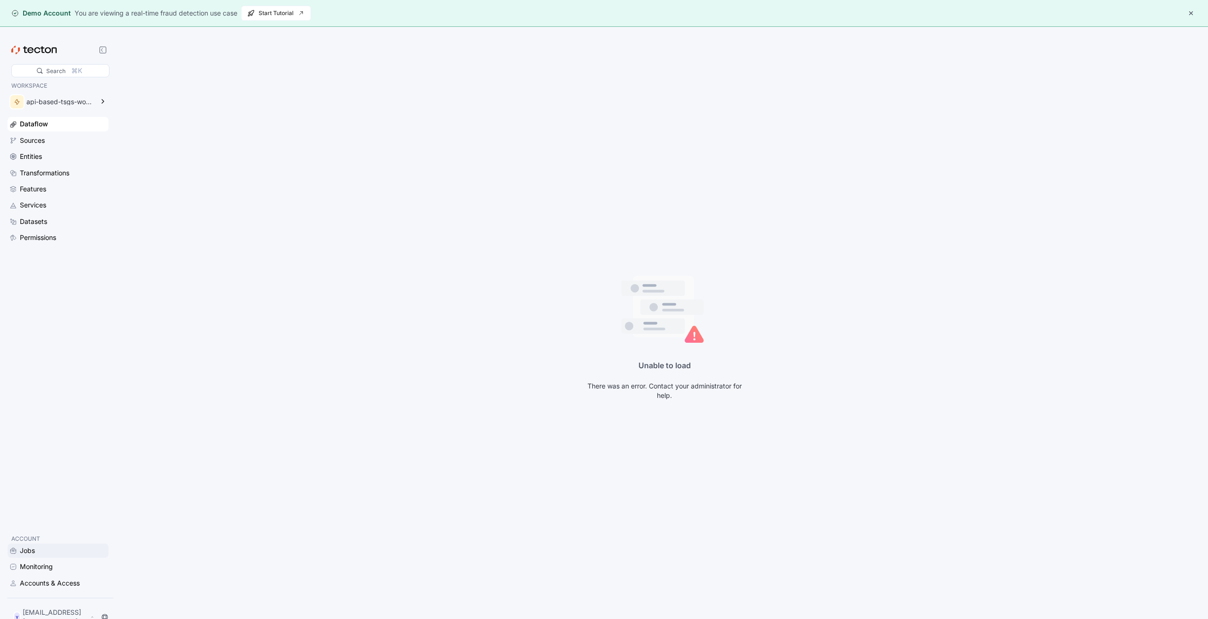
click at [26, 556] on div "Jobs" at bounding box center [27, 551] width 15 height 10
click at [104, 104] on icon at bounding box center [102, 101] width 11 height 11
click at [163, 140] on p "fraud-detection" at bounding box center [155, 141] width 42 height 9
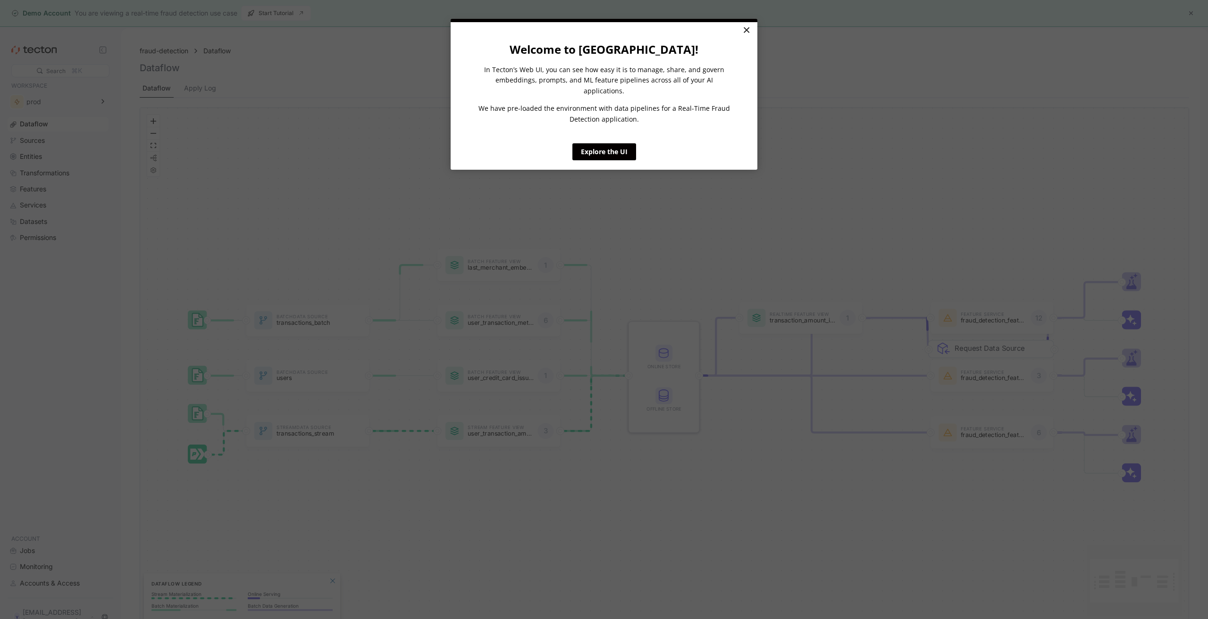
click at [746, 27] on link "×" at bounding box center [746, 30] width 17 height 17
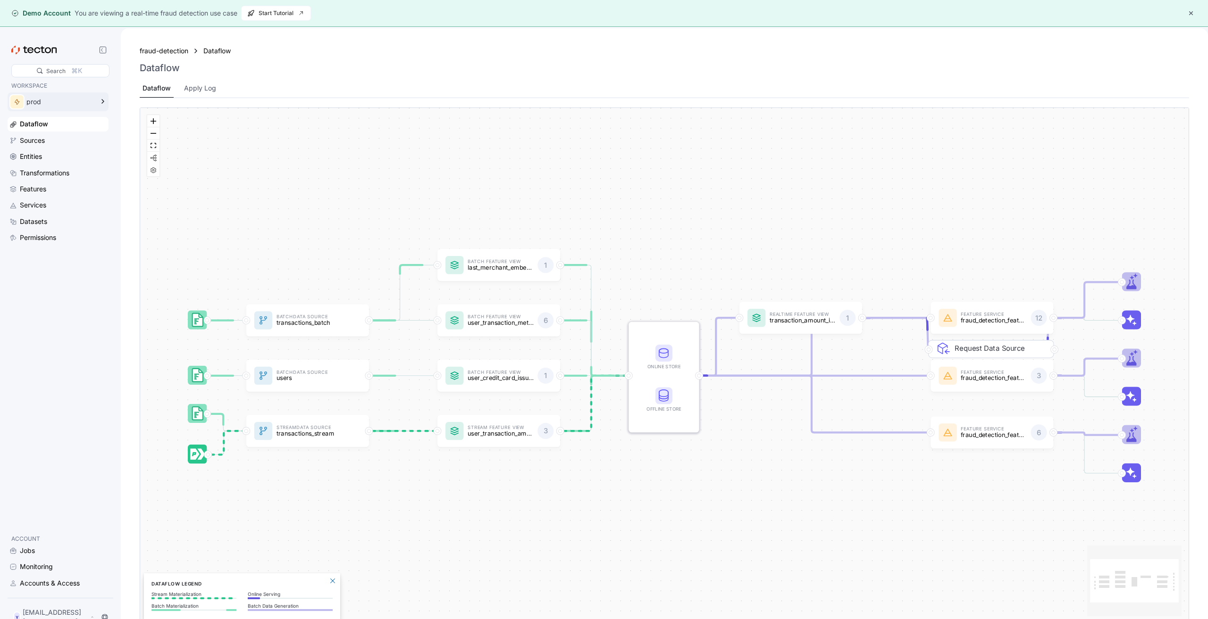
click at [74, 103] on div "prod" at bounding box center [59, 102] width 67 height 7
click at [160, 144] on p "fraud-detection" at bounding box center [155, 141] width 42 height 9
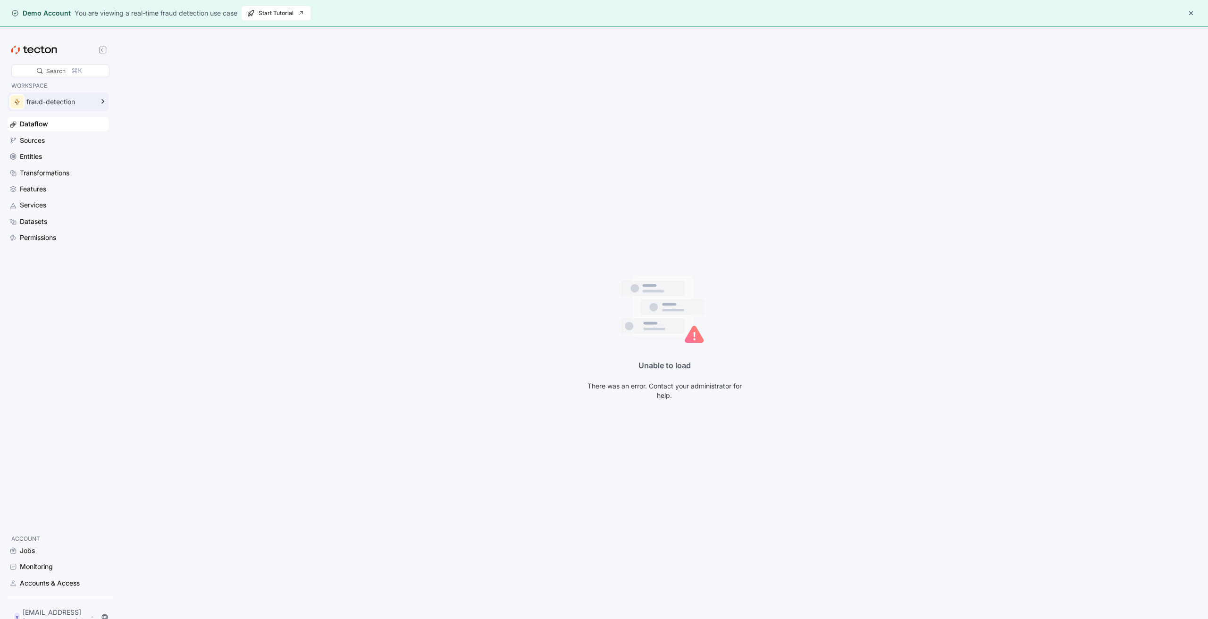
click at [87, 103] on div "fraud-detection" at bounding box center [59, 102] width 67 height 7
click at [170, 162] on div "prod" at bounding box center [174, 166] width 102 height 9
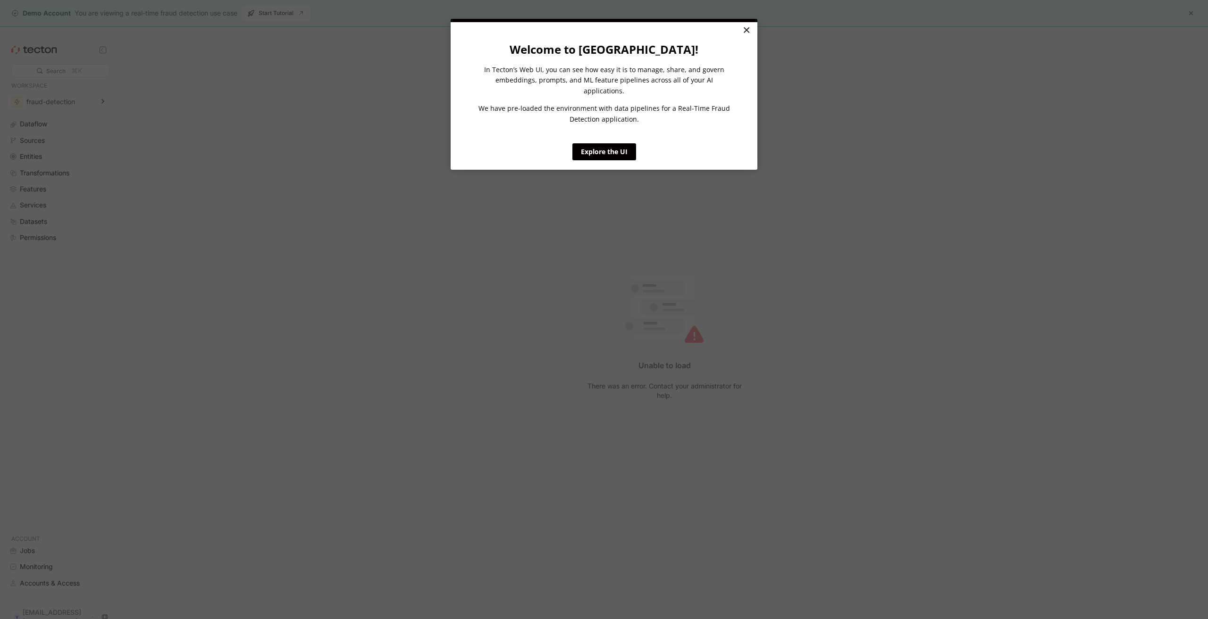
click at [749, 28] on link "×" at bounding box center [746, 30] width 17 height 17
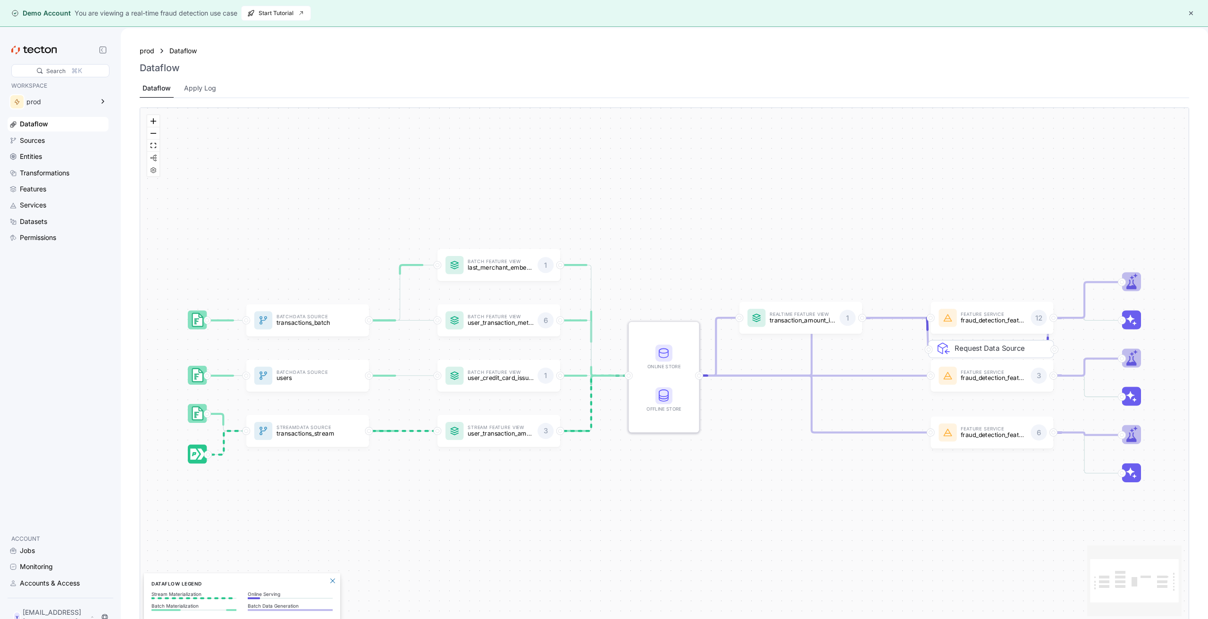
click at [116, 108] on div "Search ⌘K WORKSPACE prod Dataflow Sources Entities Transformations Features Ser…" at bounding box center [60, 338] width 113 height 597
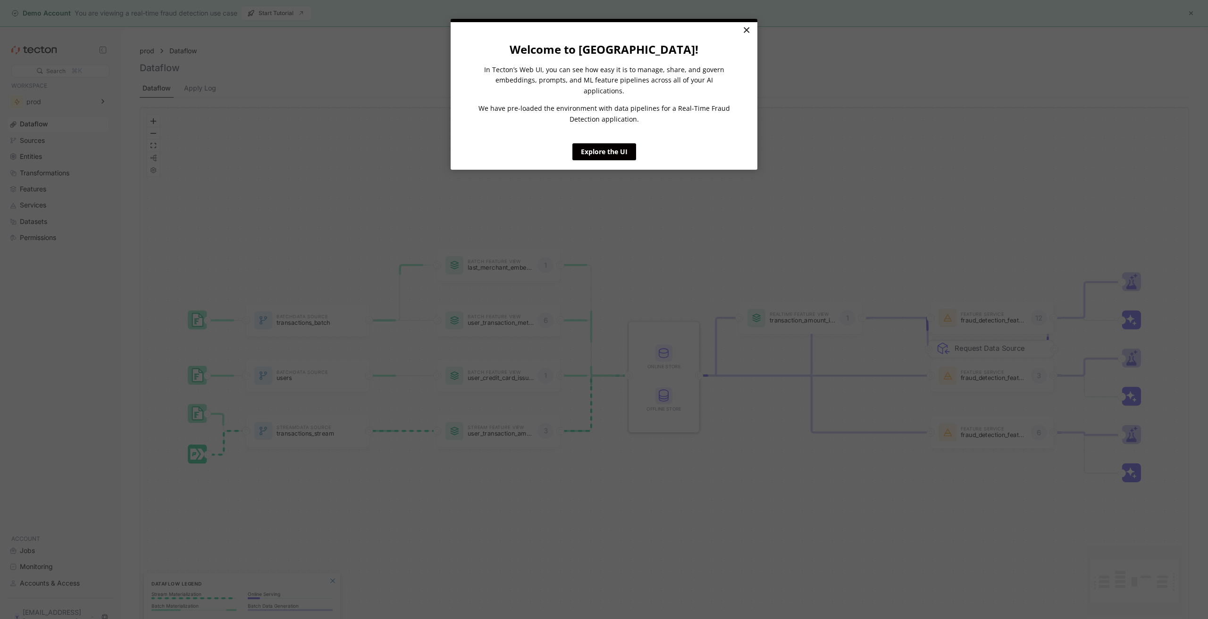
click at [739, 29] on link "×" at bounding box center [746, 30] width 17 height 17
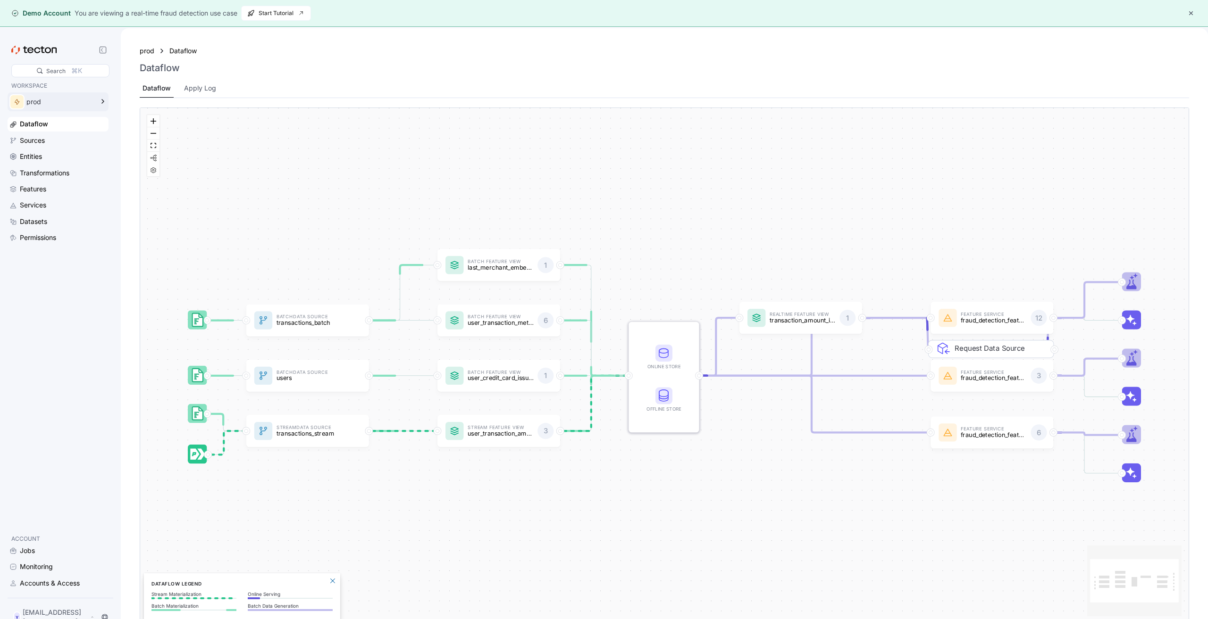
click at [37, 108] on div "prod" at bounding box center [52, 101] width 88 height 19
click at [180, 163] on p "rohityadav-quickstart" at bounding box center [163, 162] width 58 height 9
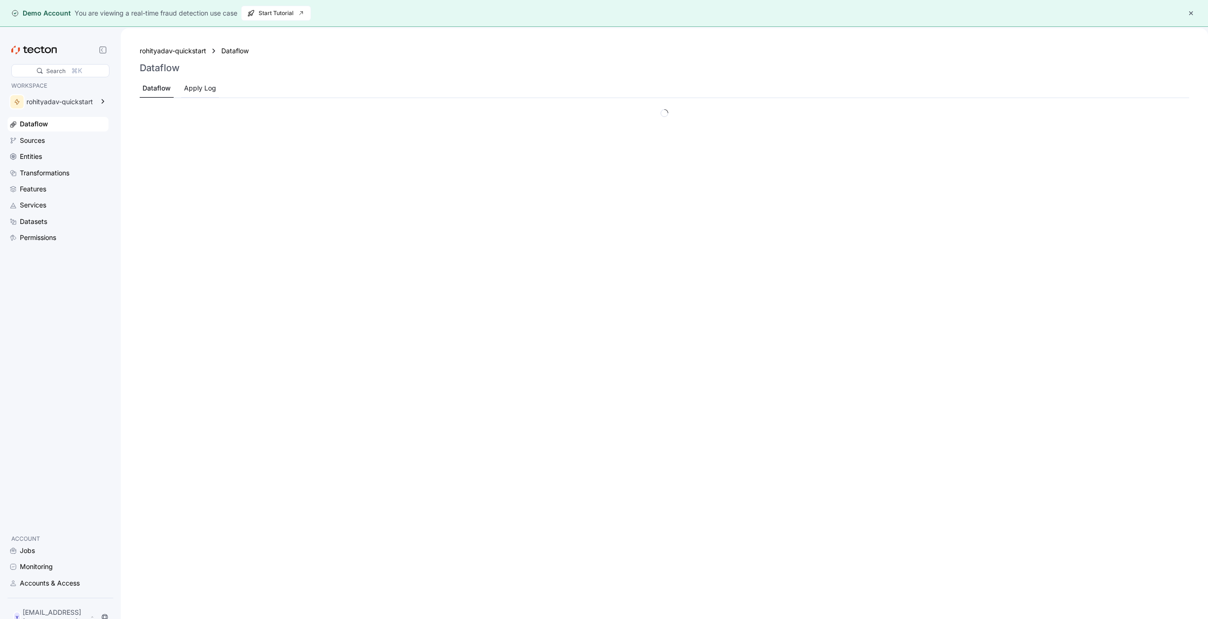
click at [215, 86] on div "Apply Log" at bounding box center [200, 88] width 32 height 10
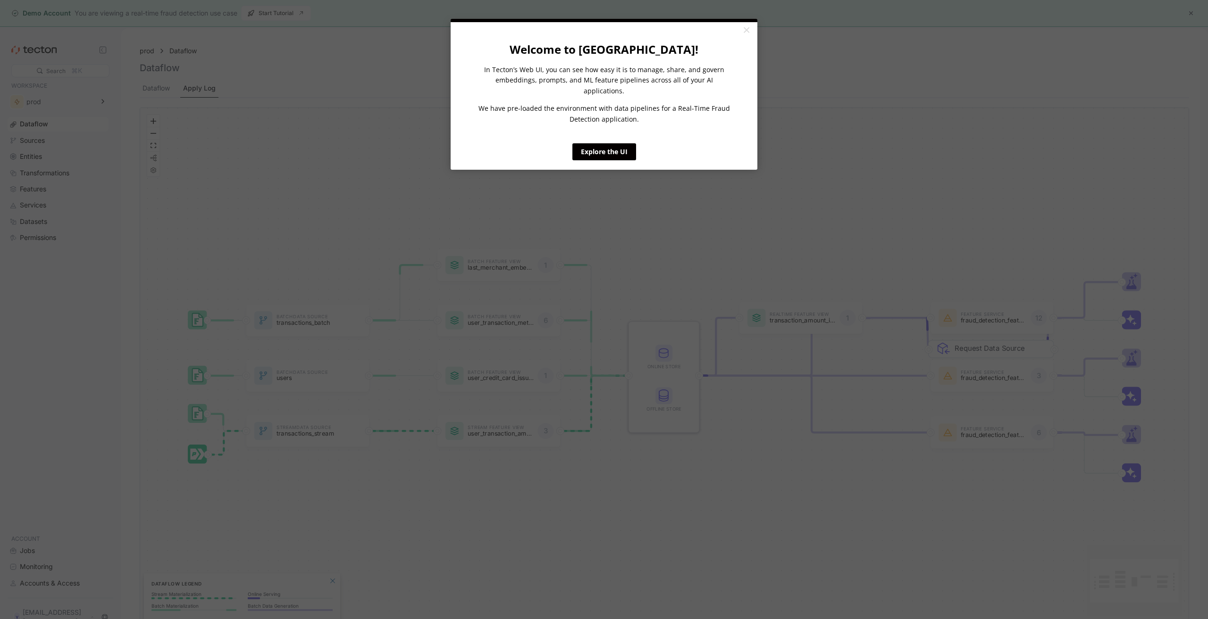
click at [748, 26] on link "×" at bounding box center [746, 30] width 17 height 17
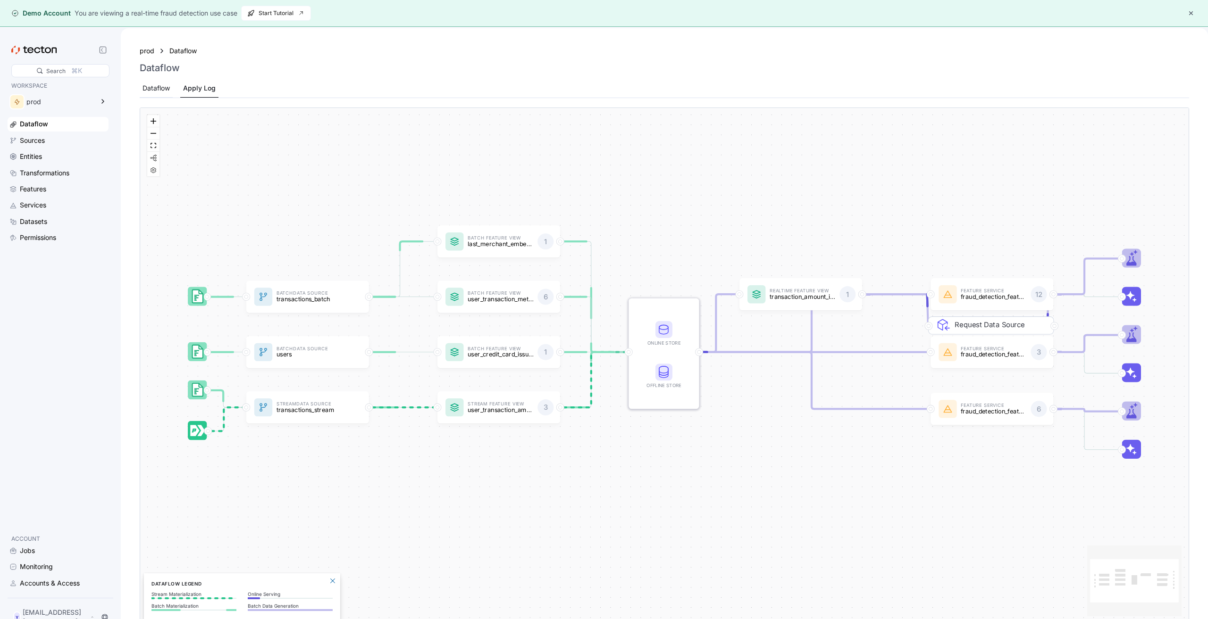
click at [157, 87] on div "Dataflow" at bounding box center [155, 88] width 27 height 10
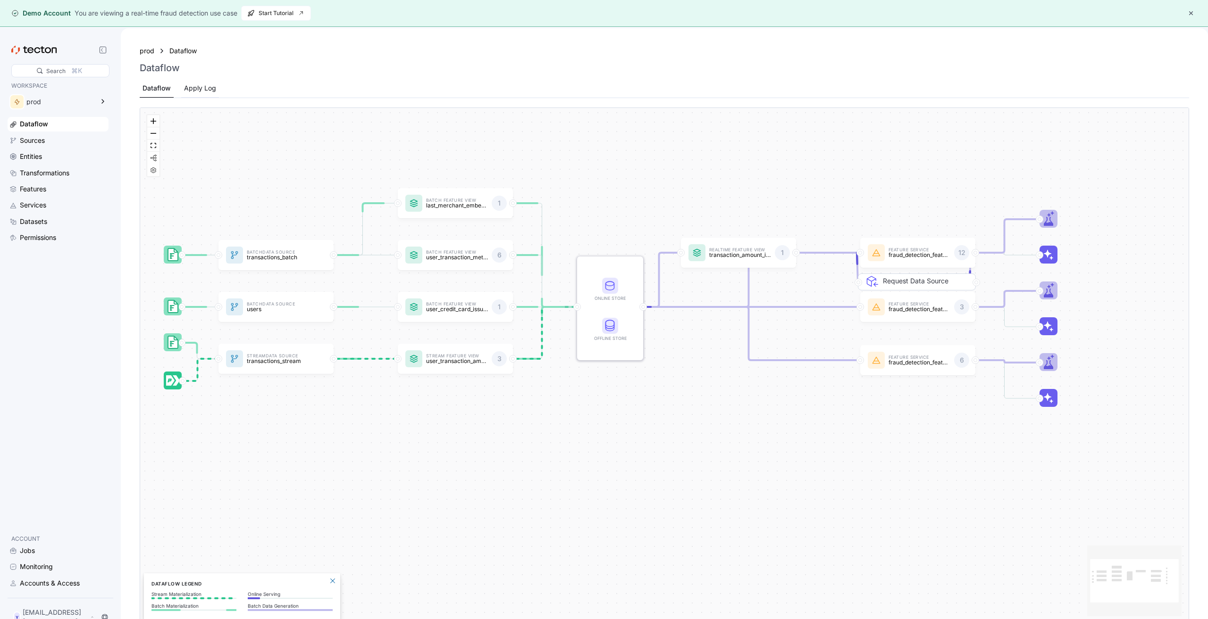
click at [201, 91] on div "Apply Log" at bounding box center [200, 88] width 32 height 10
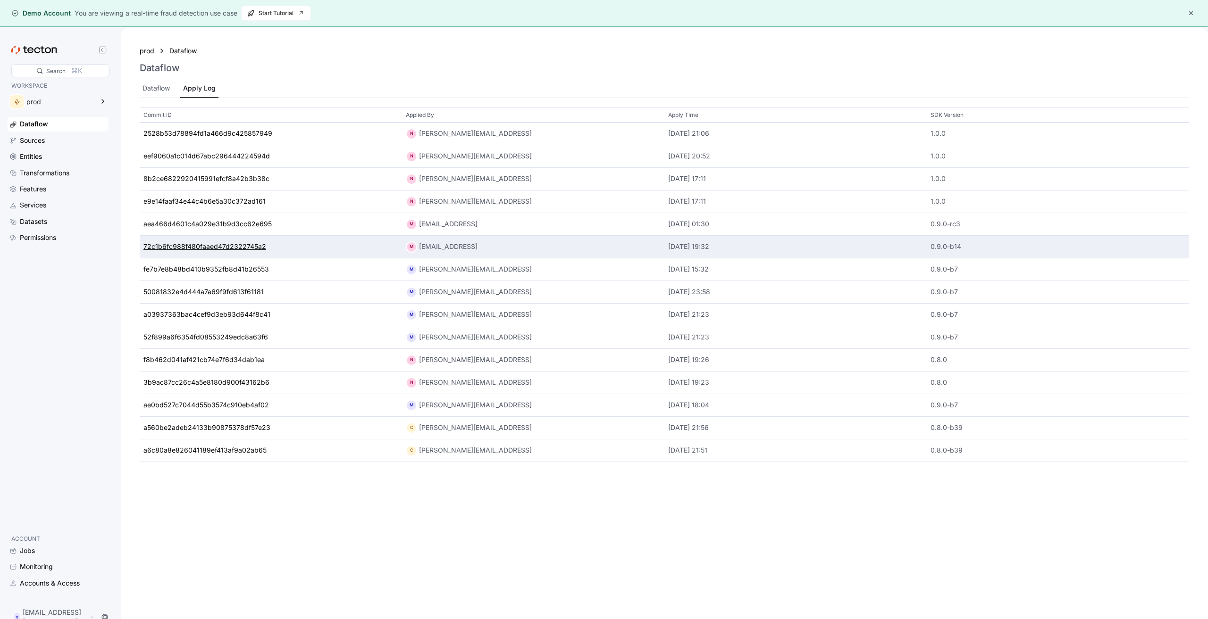
click at [220, 246] on div "72c1b6fc988f480faaed47d2322745a2" at bounding box center [204, 247] width 123 height 10
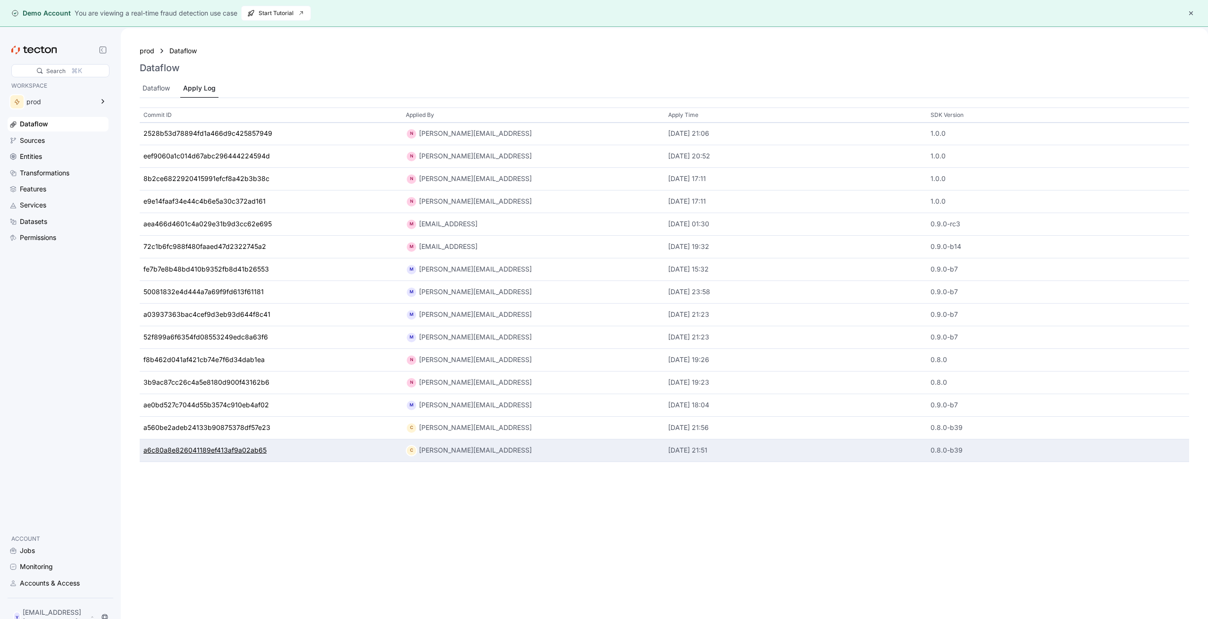
click at [234, 450] on div "a6c80a8e826041189ef413af9a02ab65" at bounding box center [204, 451] width 123 height 10
